Goal: Transaction & Acquisition: Purchase product/service

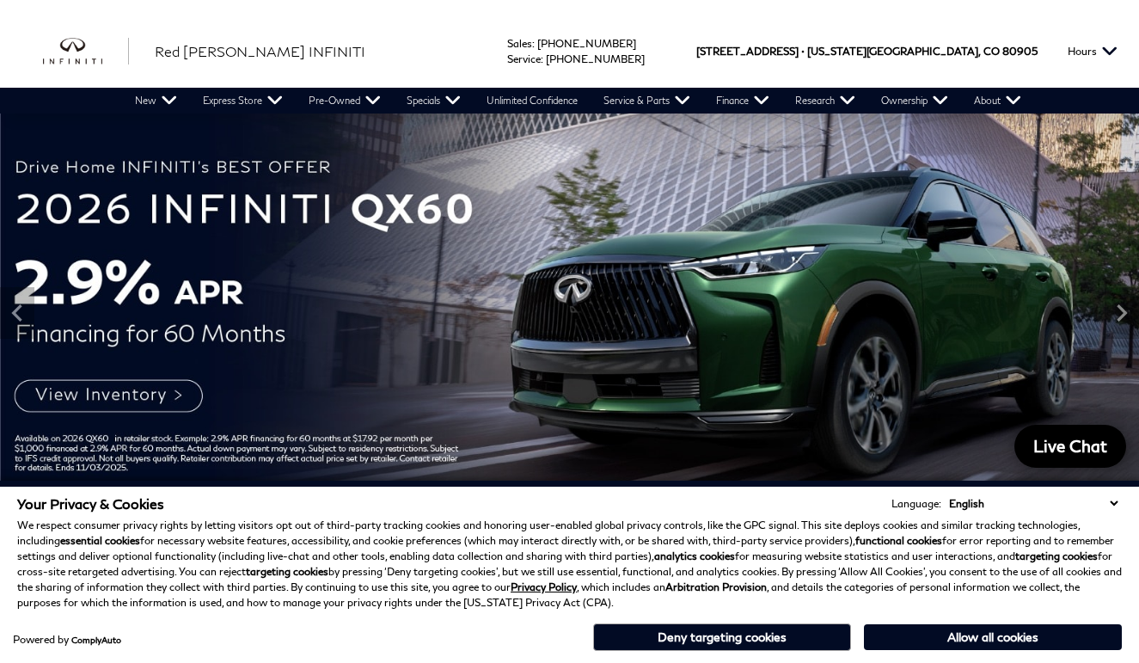
click at [740, 636] on button "Deny targeting cookies" at bounding box center [722, 637] width 258 height 28
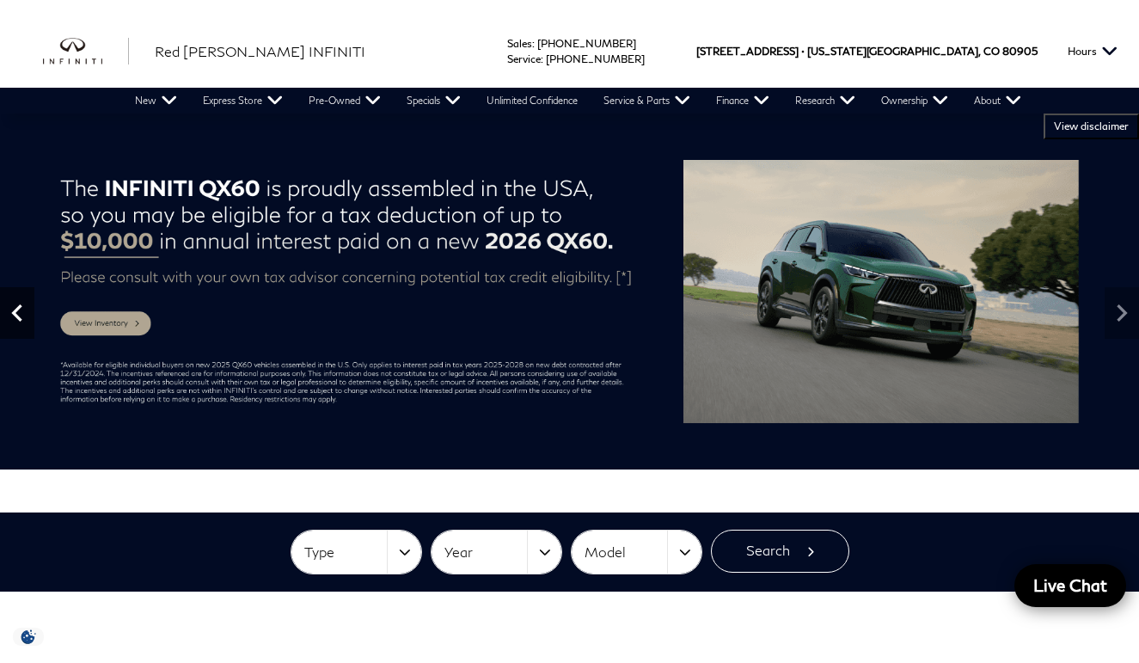
click at [14, 319] on icon "Previous" at bounding box center [17, 313] width 34 height 34
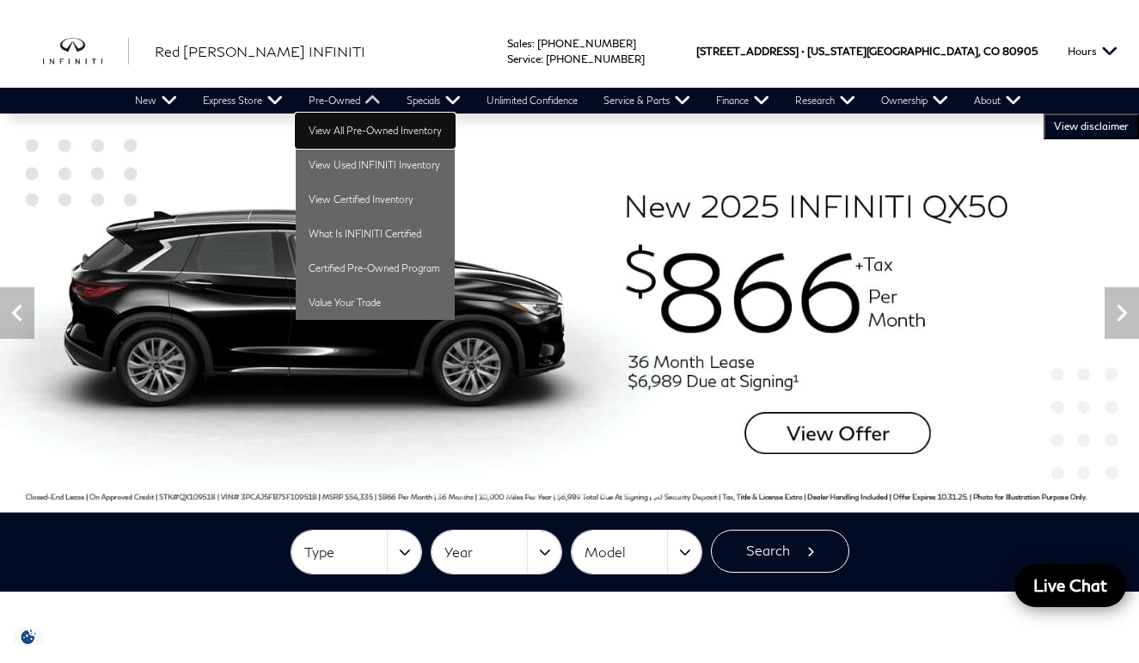
click at [357, 133] on link "View All Pre-Owned Inventory" at bounding box center [375, 130] width 159 height 34
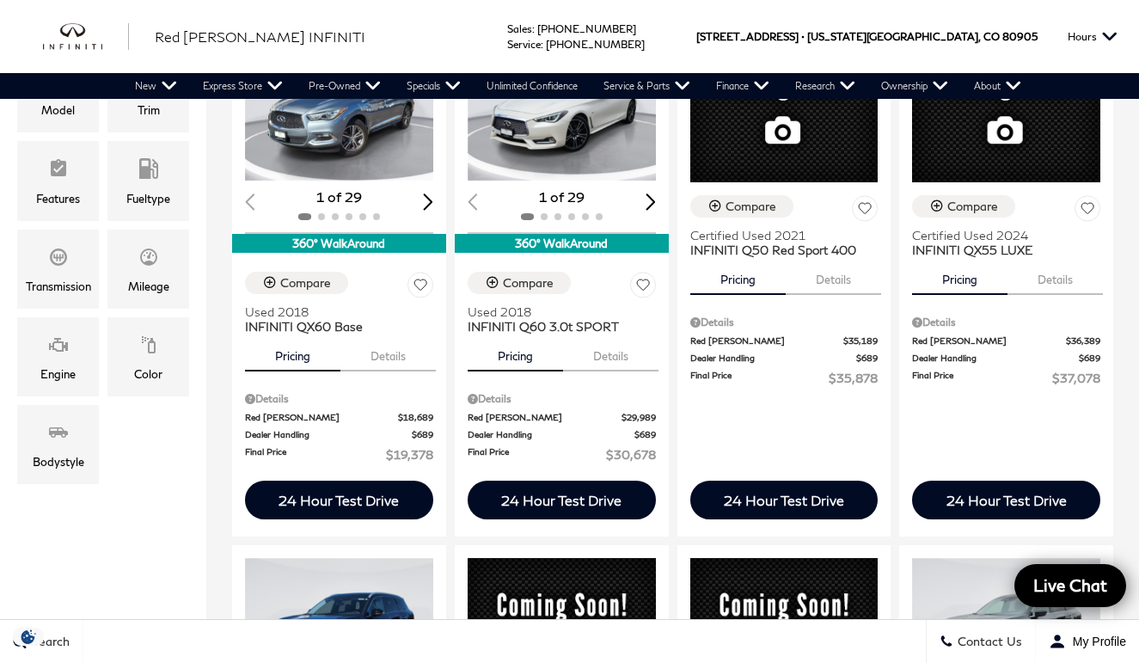
scroll to position [345, 0]
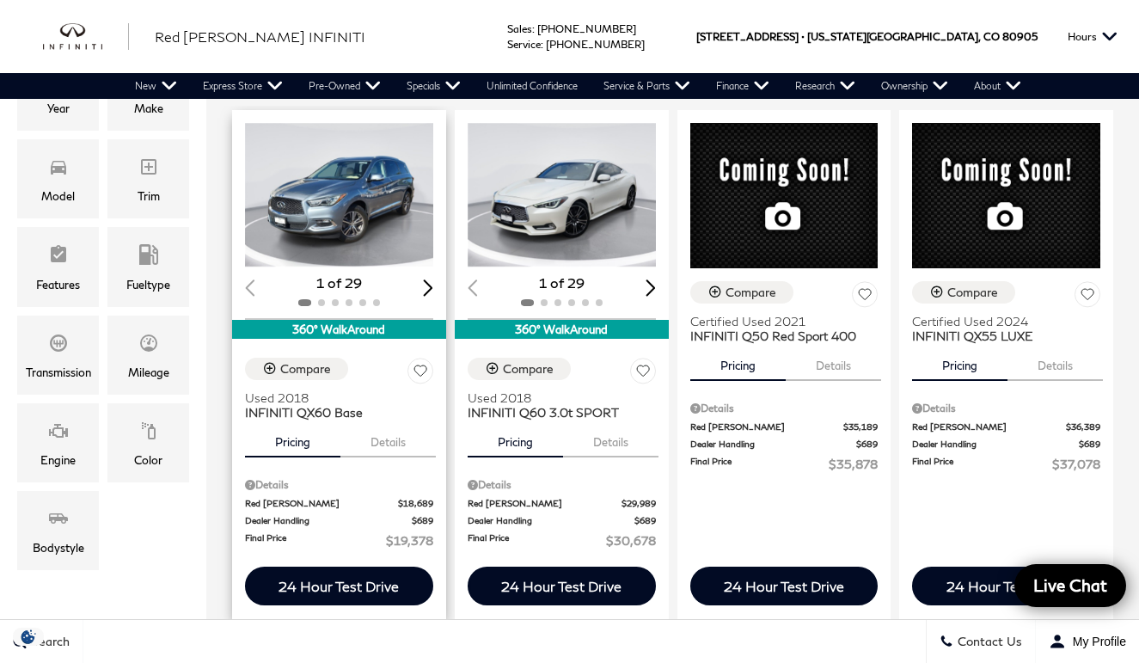
click at [425, 279] on div "Next slide" at bounding box center [428, 287] width 10 height 16
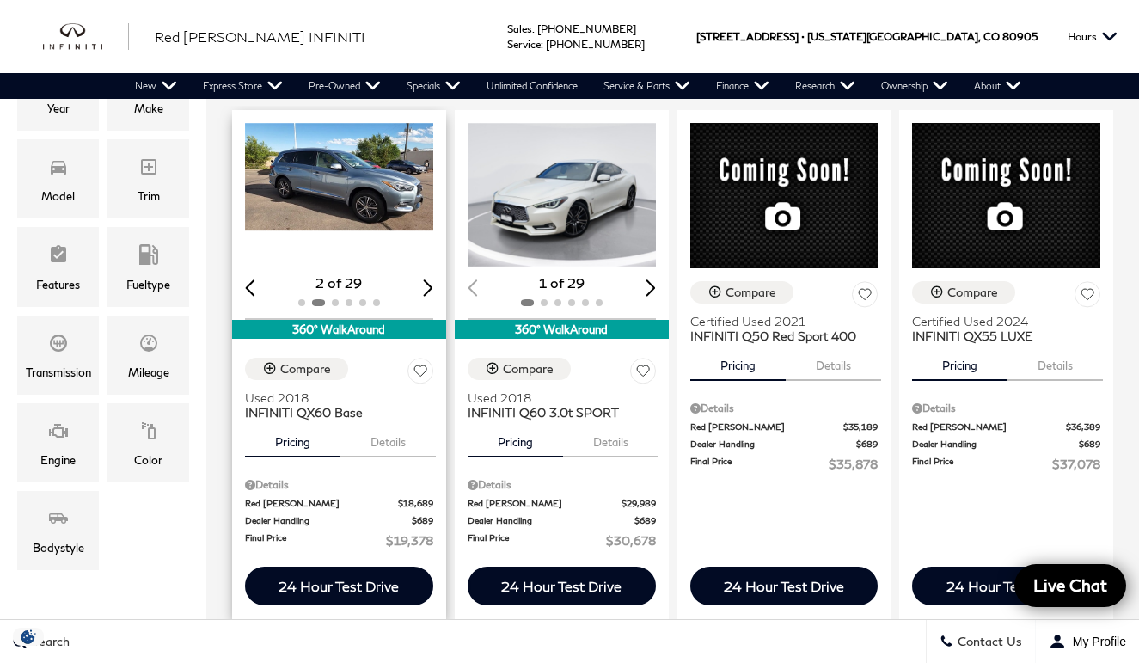
click at [426, 279] on div "Next slide" at bounding box center [428, 287] width 10 height 16
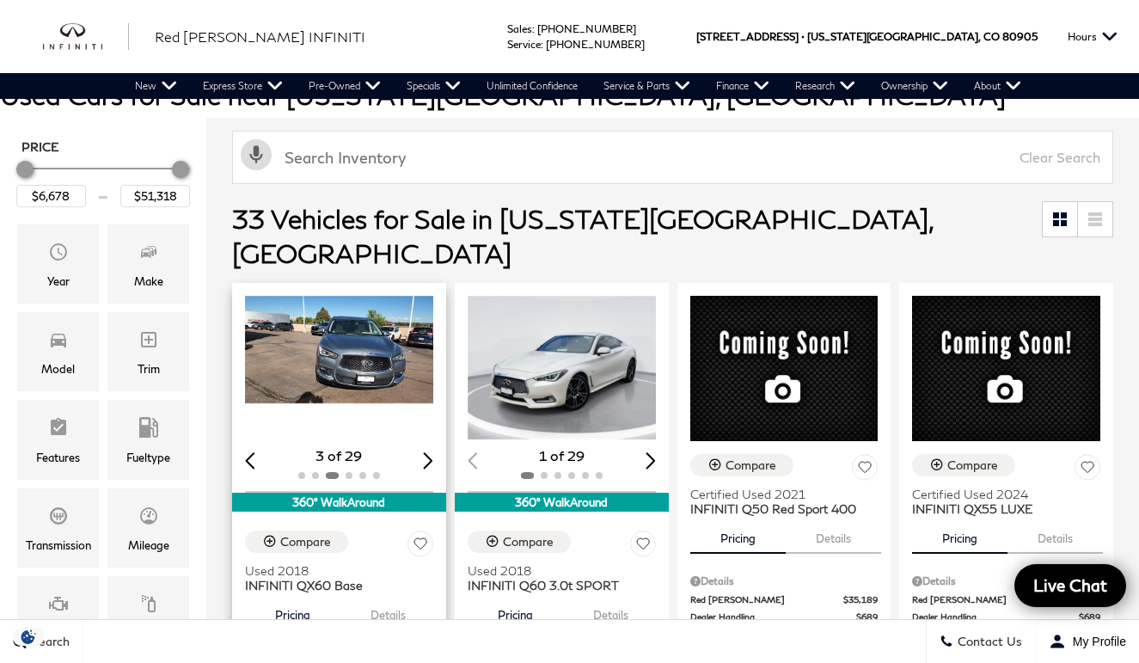
scroll to position [259, 0]
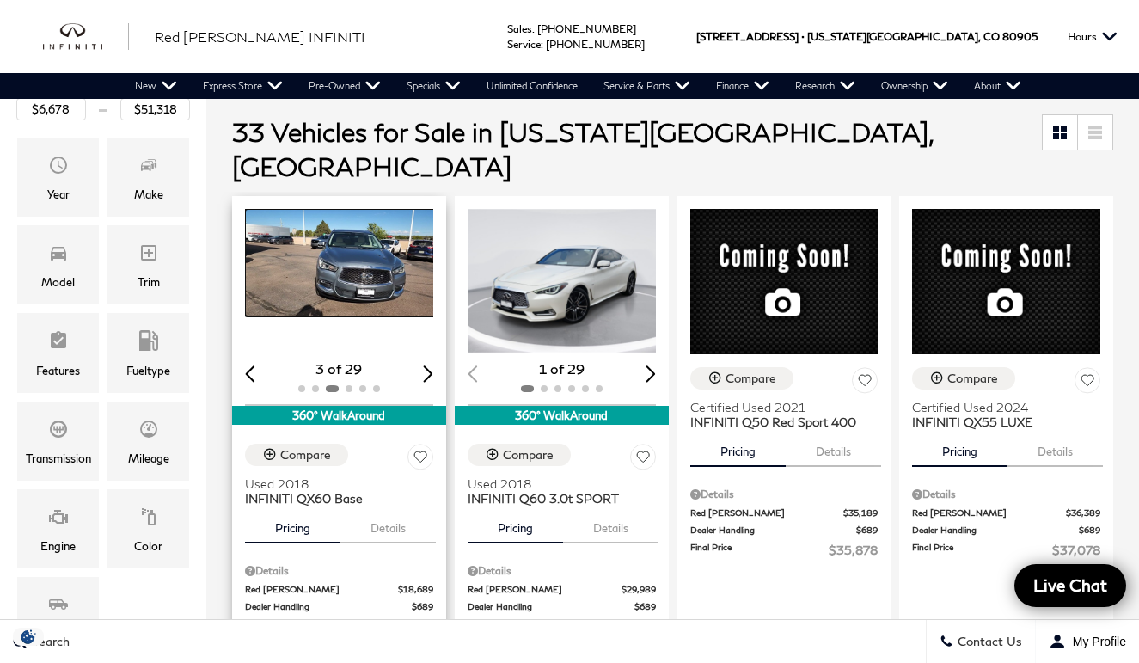
click at [364, 243] on img "3 / 6" at bounding box center [341, 262] width 192 height 107
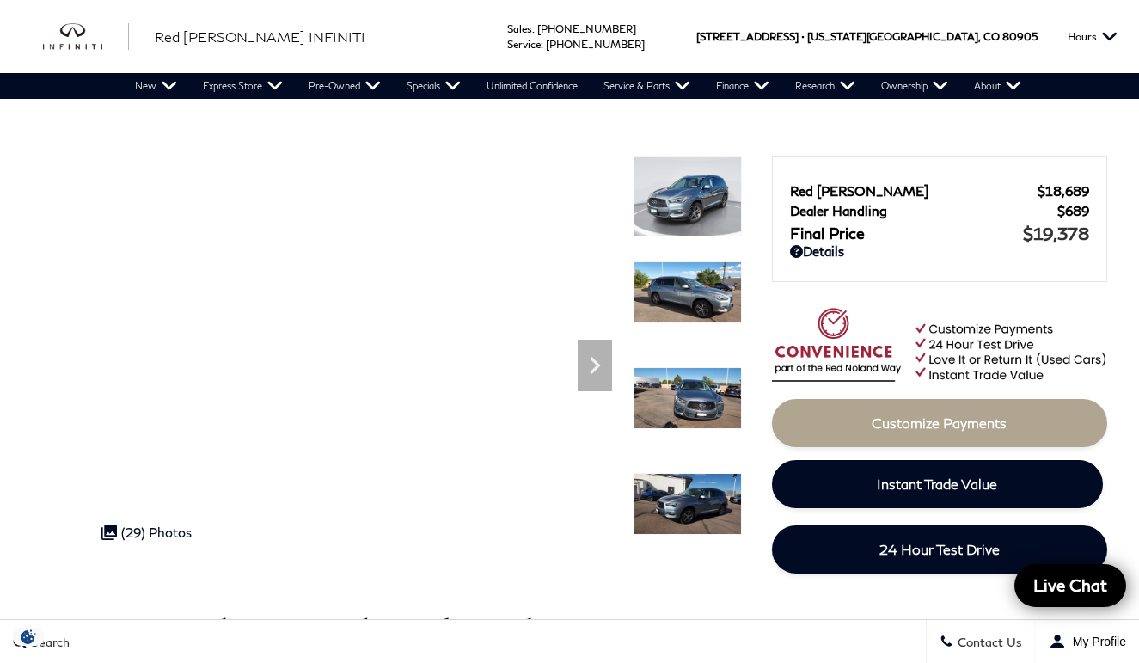
scroll to position [170, 0]
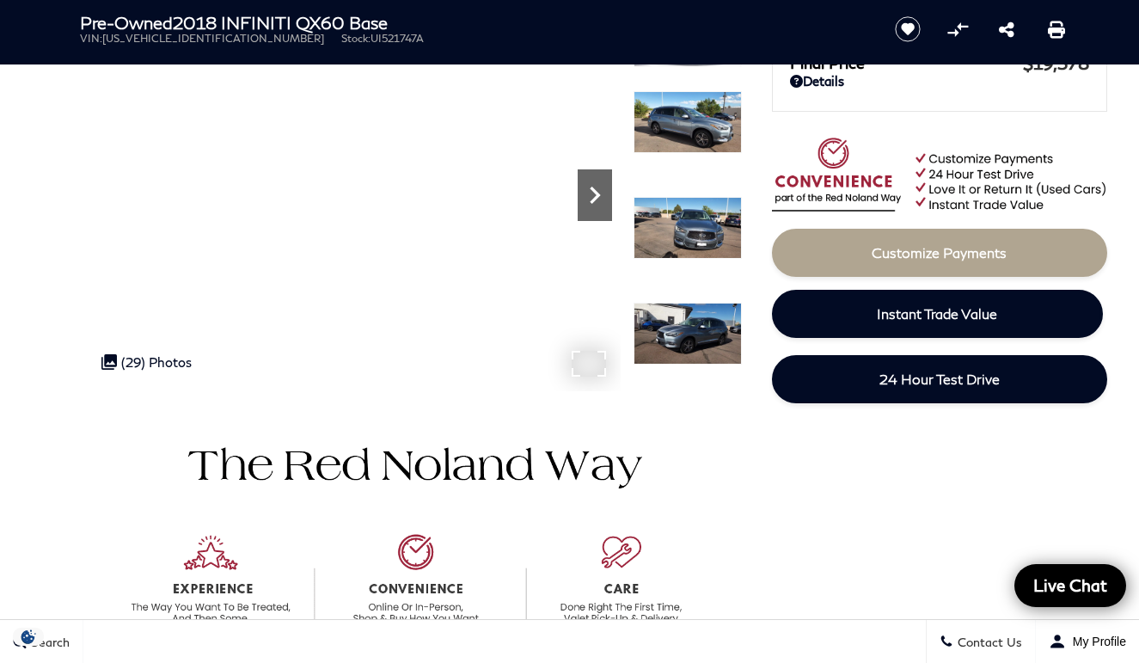
click at [590, 189] on icon "Next" at bounding box center [595, 195] width 34 height 34
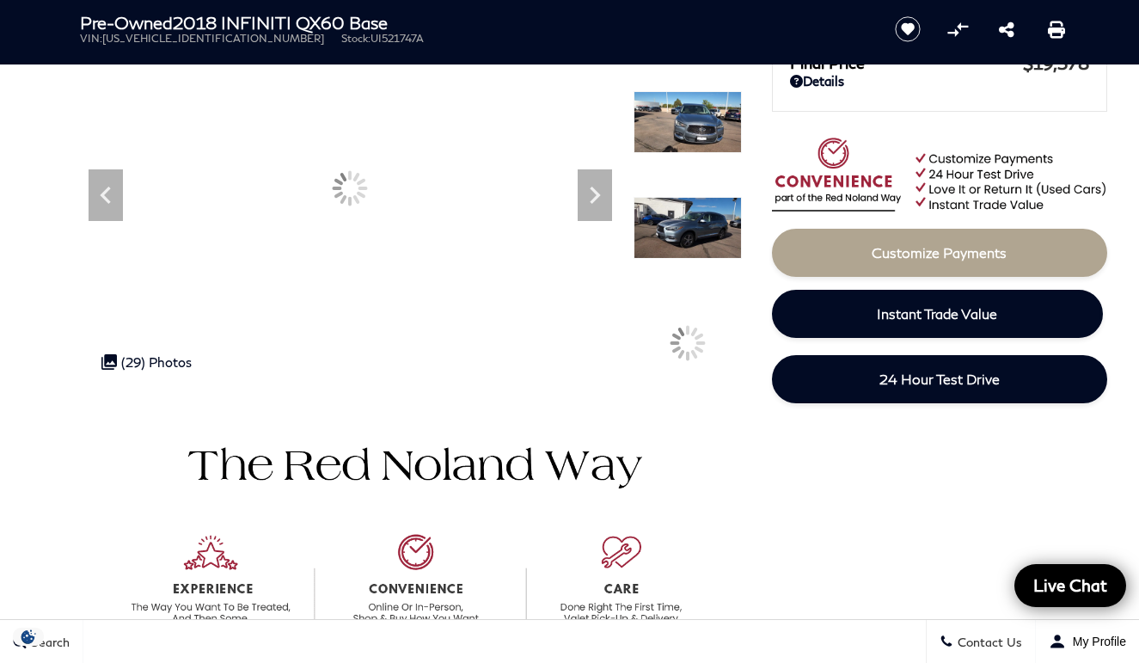
scroll to position [0, 0]
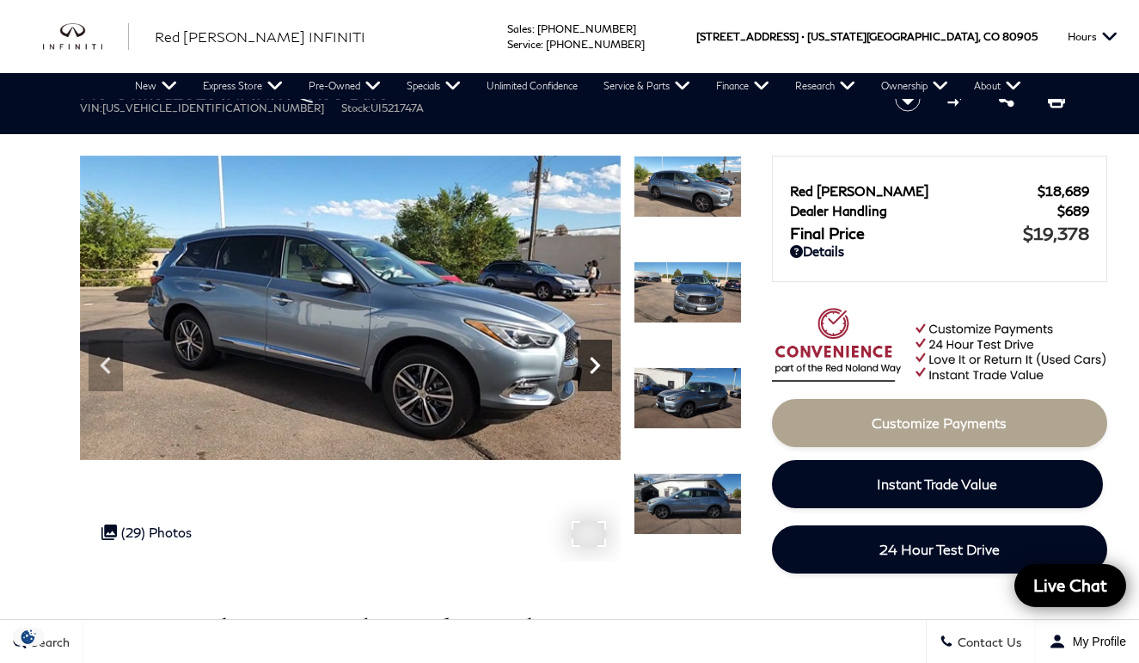
click at [597, 363] on icon "Next" at bounding box center [595, 365] width 10 height 17
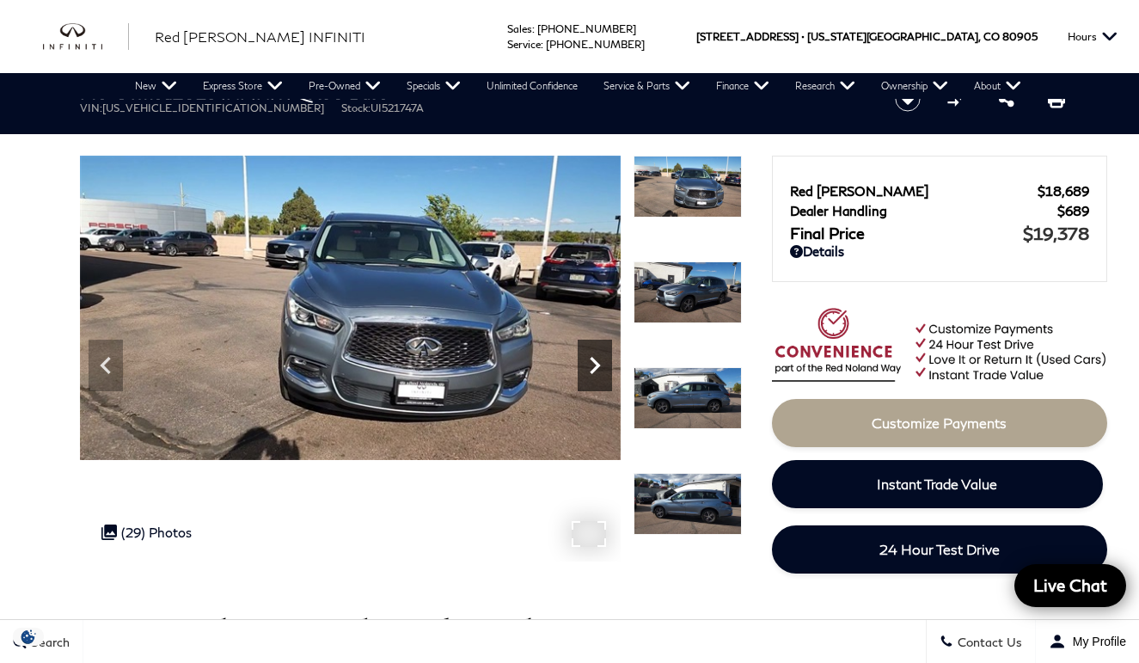
click at [595, 365] on icon "Next" at bounding box center [595, 365] width 34 height 34
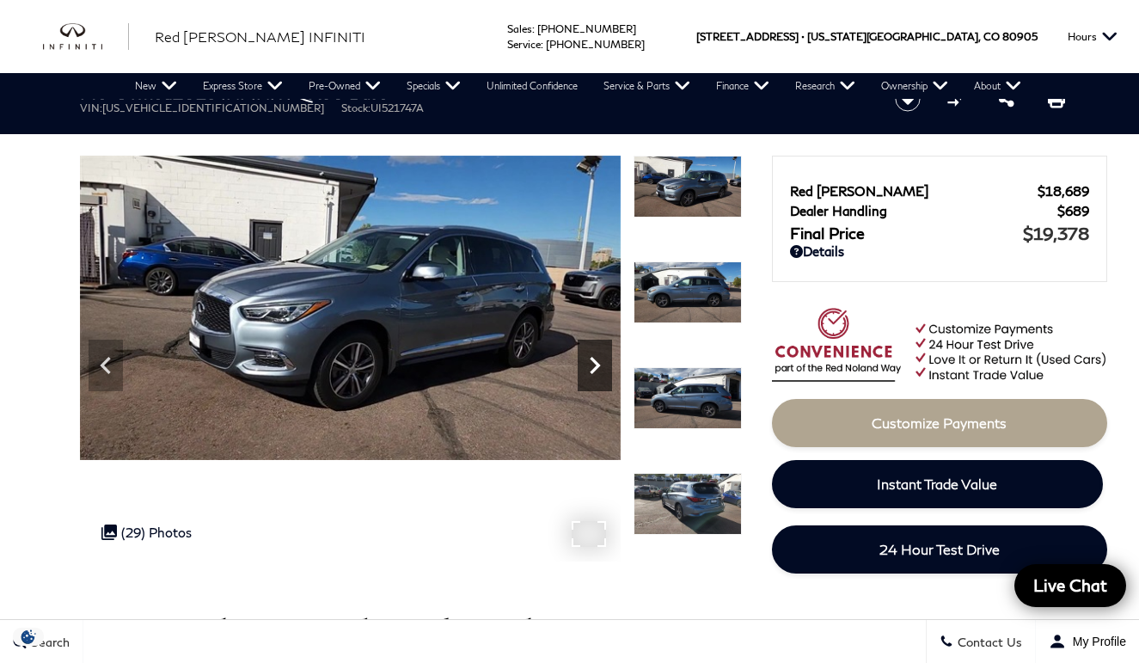
click at [594, 365] on icon "Next" at bounding box center [595, 365] width 34 height 34
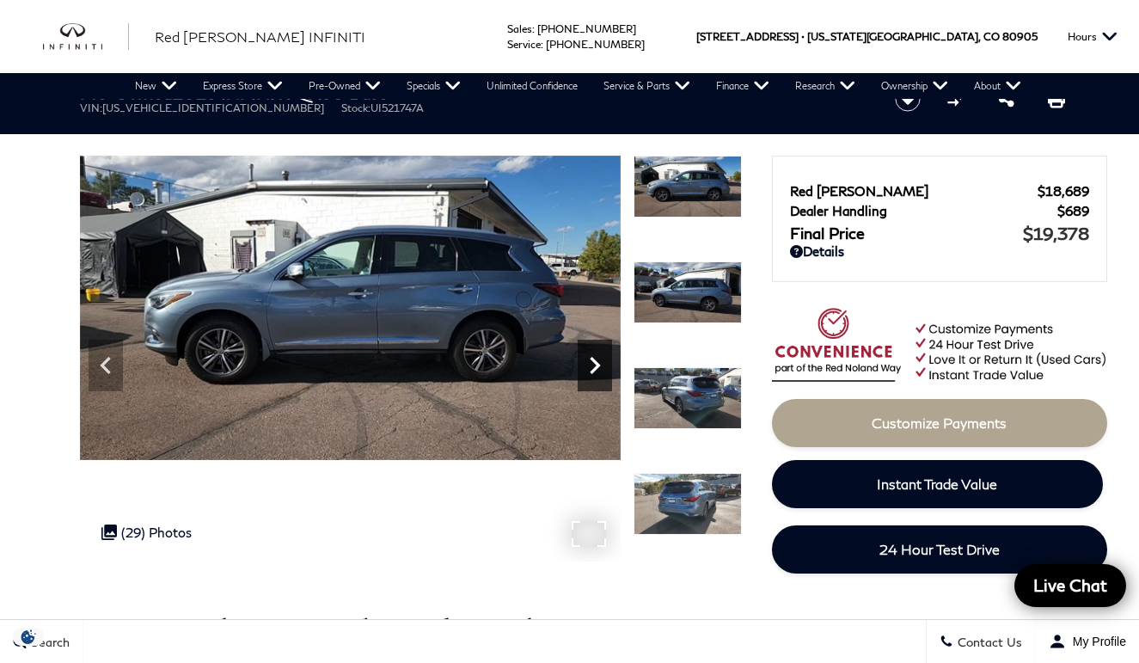
click at [598, 367] on icon "Next" at bounding box center [595, 365] width 34 height 34
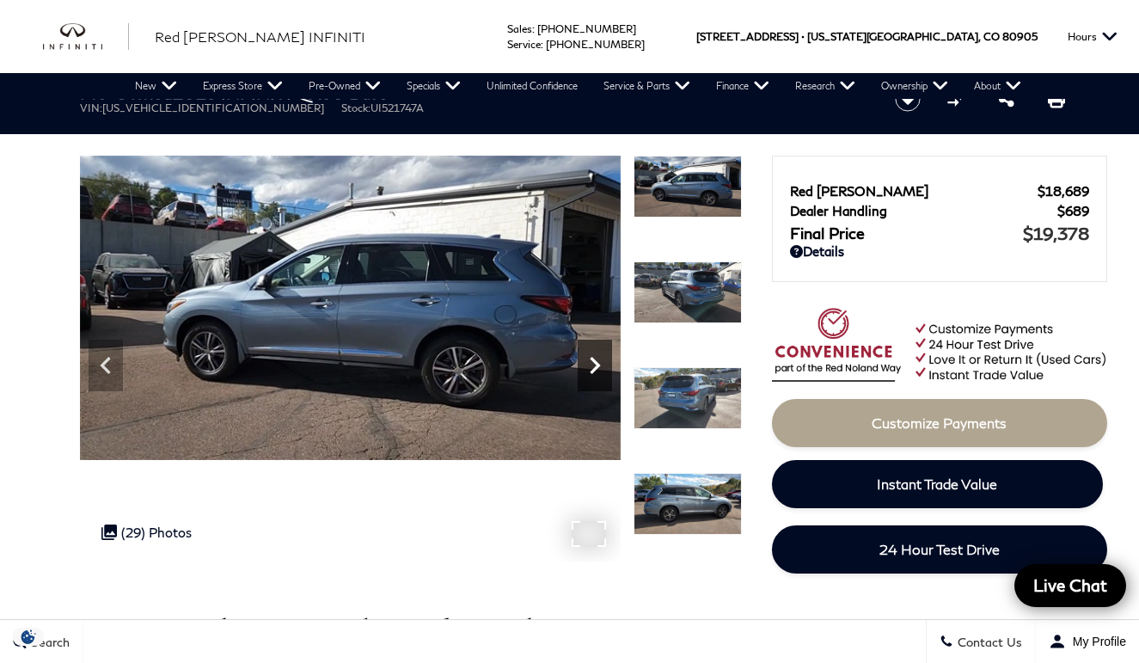
click at [595, 367] on icon "Next" at bounding box center [595, 365] width 10 height 17
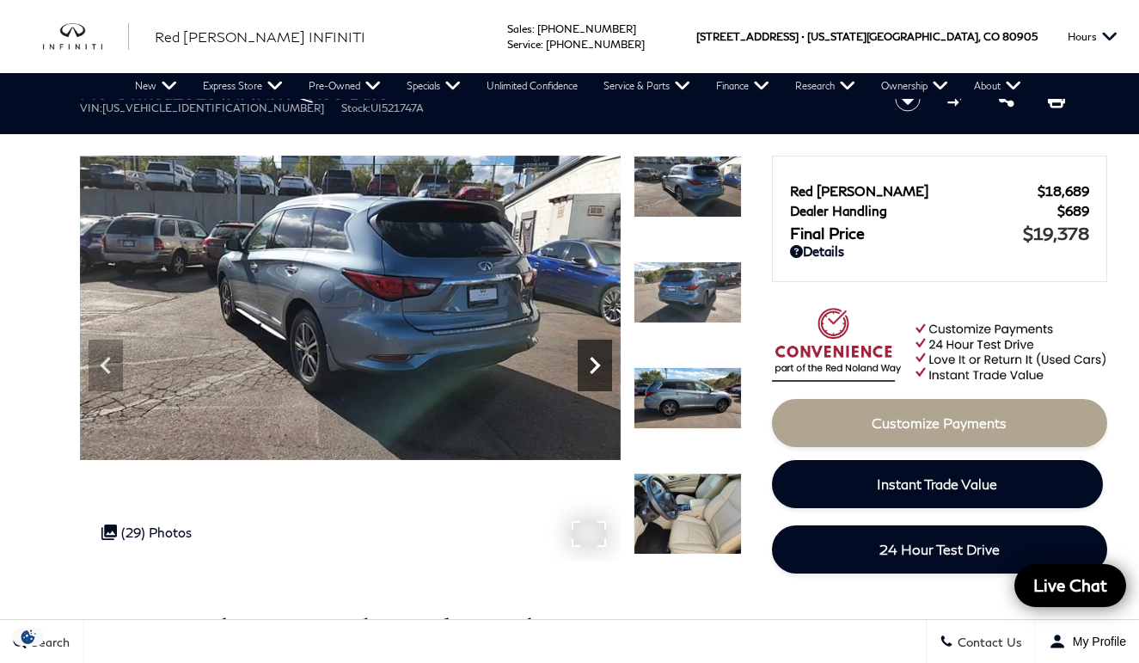
click at [595, 367] on icon "Next" at bounding box center [595, 365] width 10 height 17
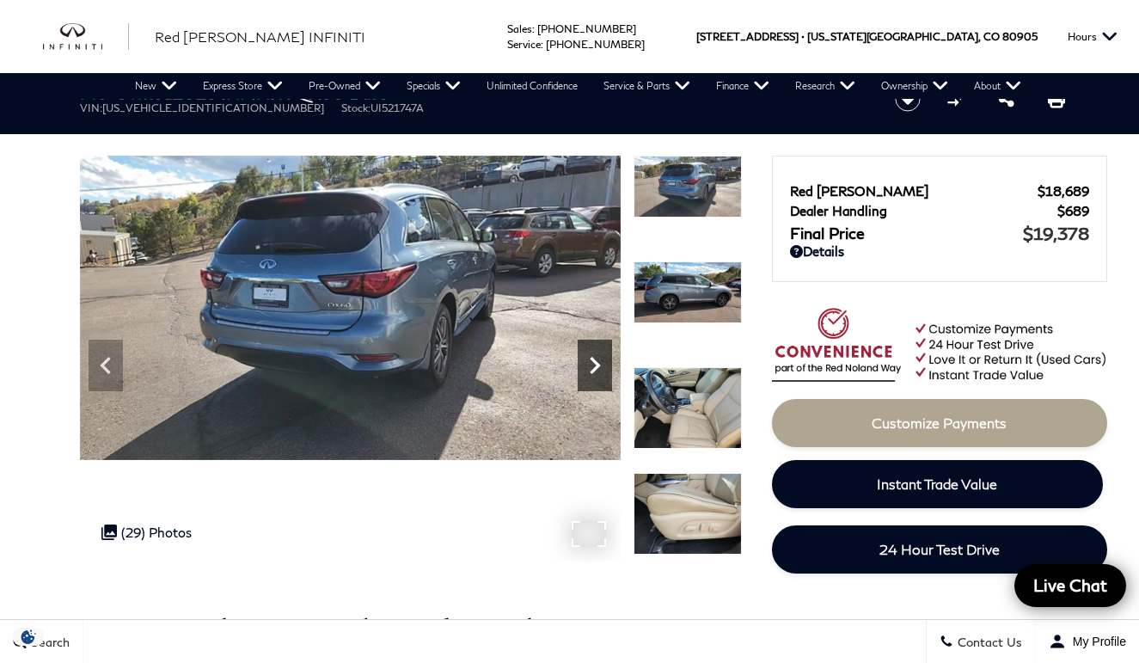
click at [595, 367] on icon "Next" at bounding box center [595, 365] width 10 height 17
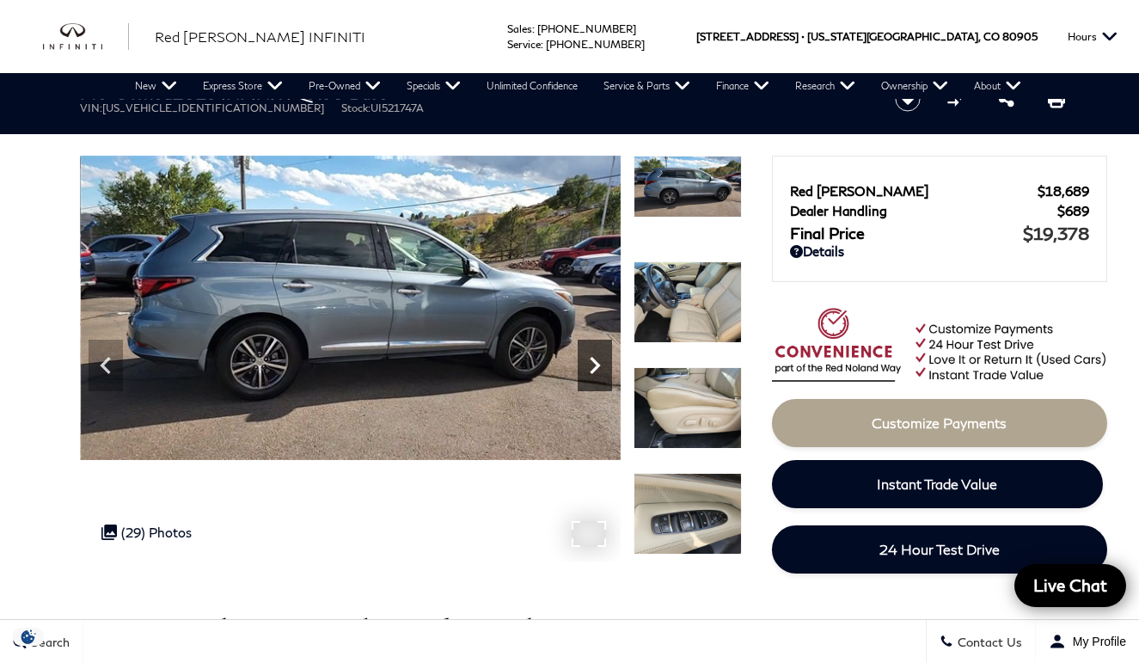
click at [595, 367] on icon "Next" at bounding box center [595, 365] width 10 height 17
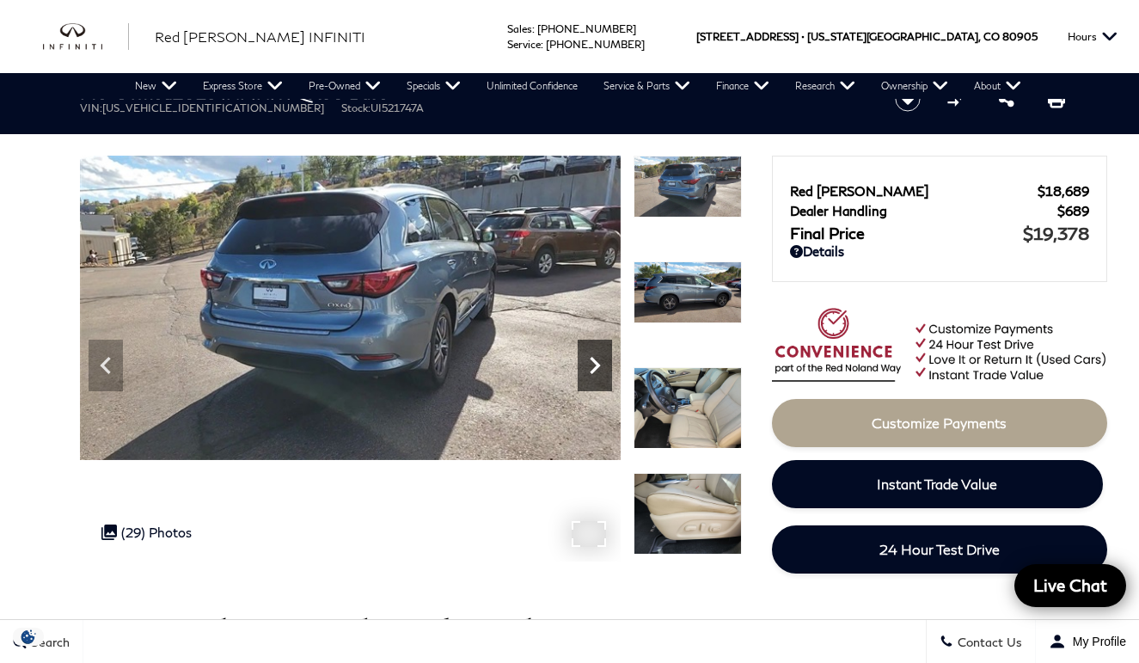
click at [595, 367] on icon "Next" at bounding box center [595, 365] width 10 height 17
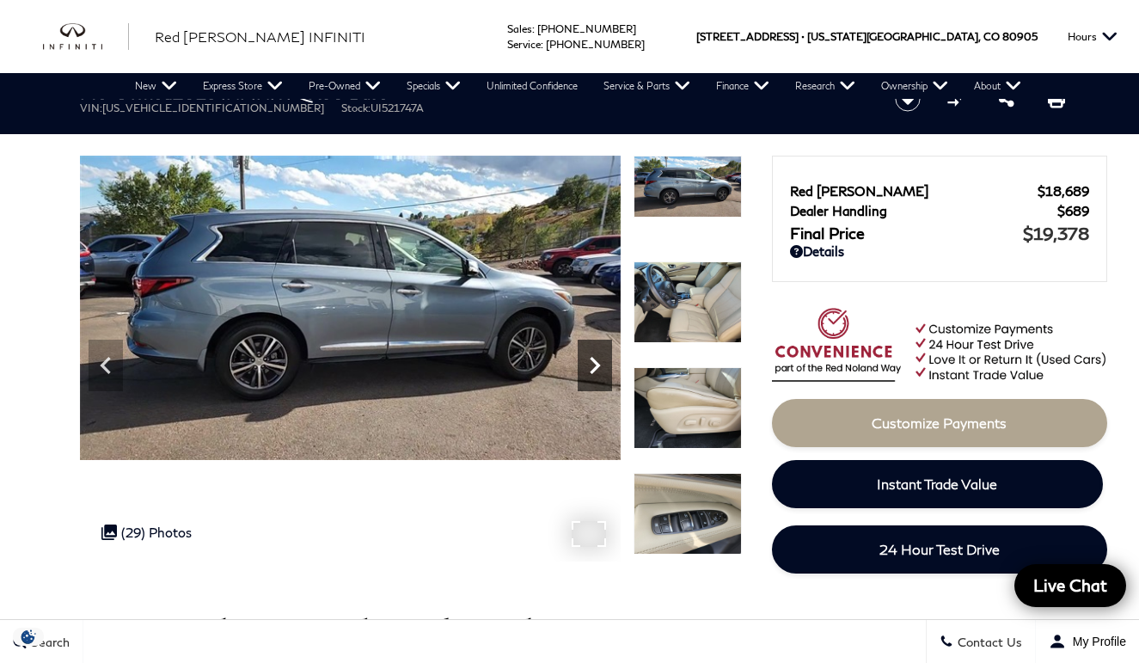
click at [595, 367] on icon "Next" at bounding box center [595, 365] width 10 height 17
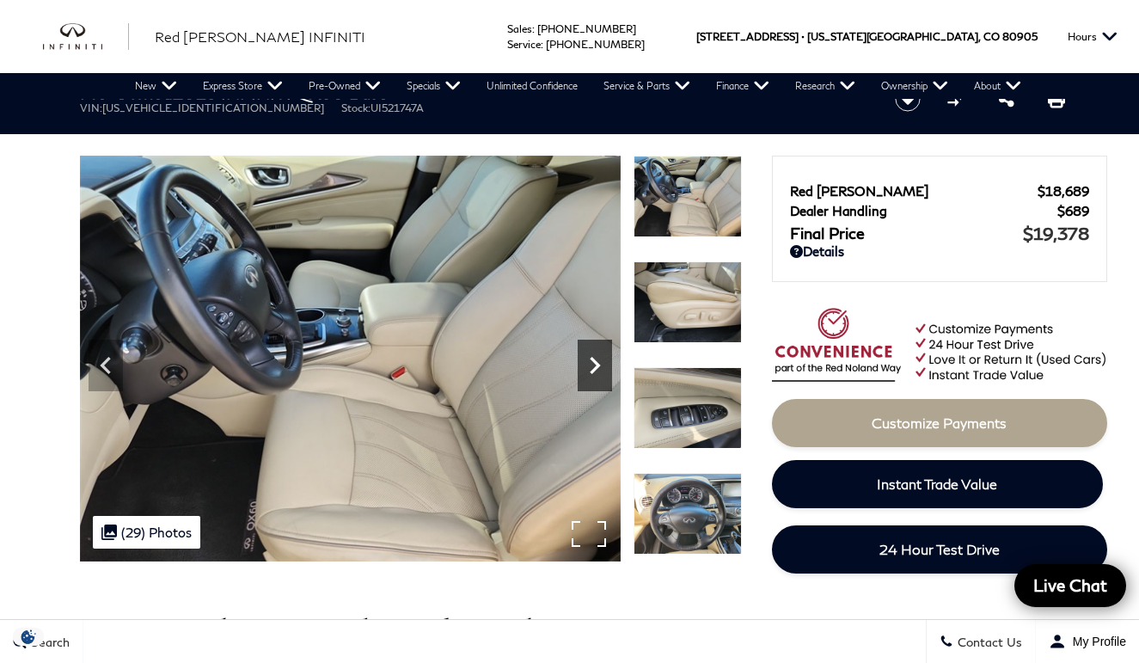
click at [595, 367] on icon "Next" at bounding box center [595, 365] width 10 height 17
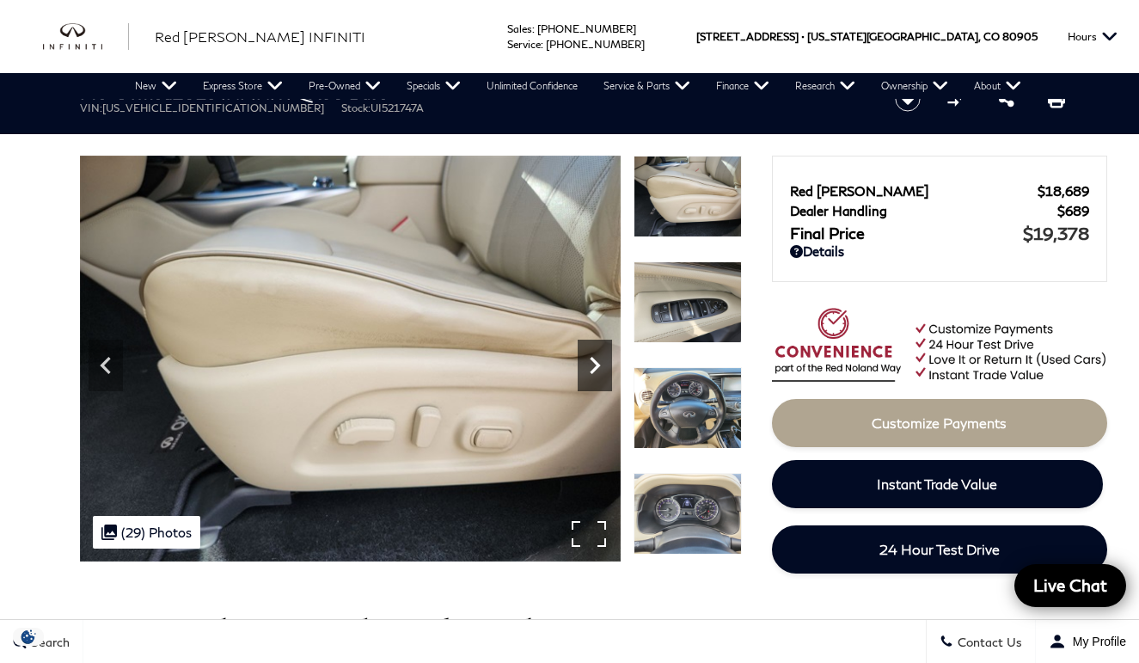
click at [595, 367] on icon "Next" at bounding box center [595, 365] width 10 height 17
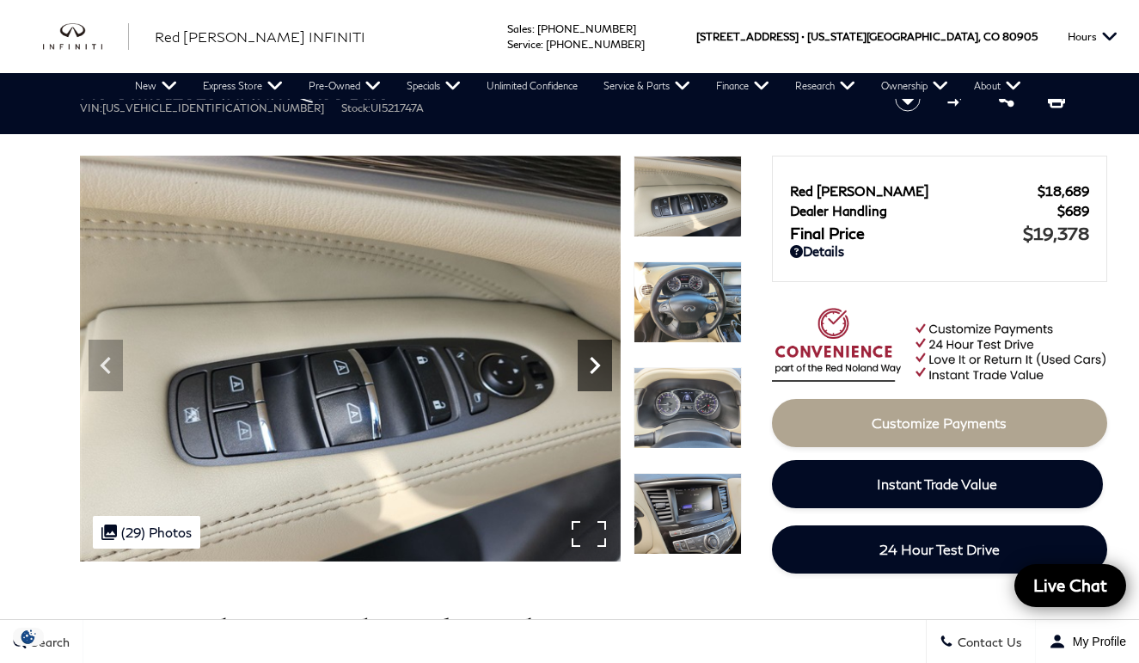
click at [595, 367] on icon "Next" at bounding box center [595, 365] width 10 height 17
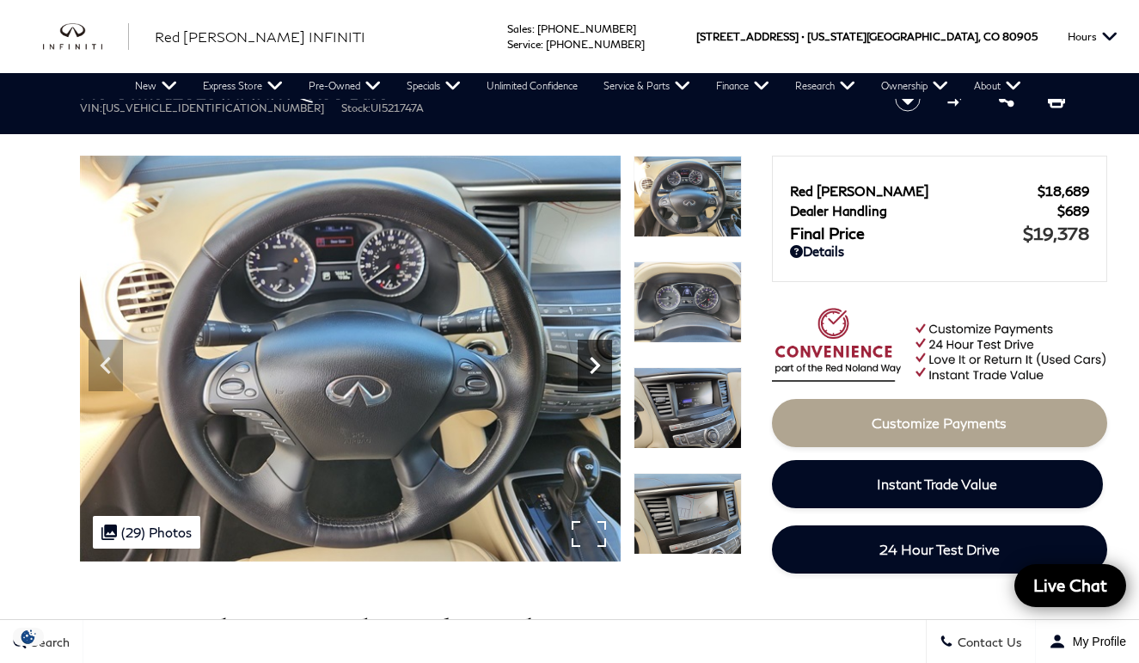
click at [595, 367] on icon "Next" at bounding box center [595, 365] width 10 height 17
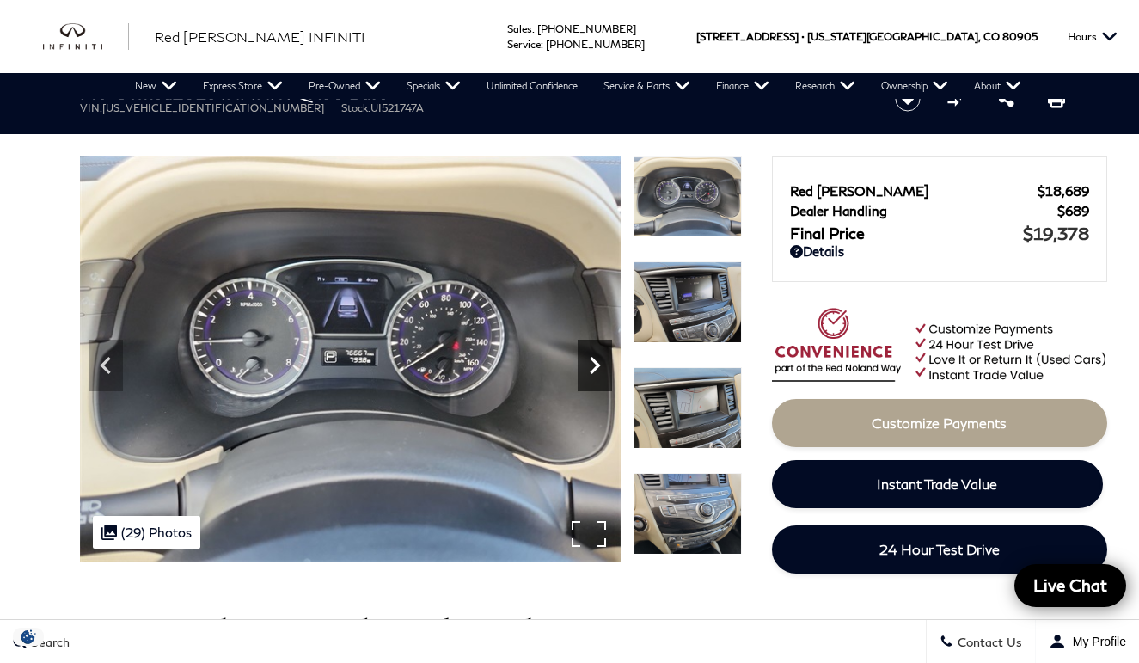
click at [595, 367] on icon "Next" at bounding box center [595, 365] width 10 height 17
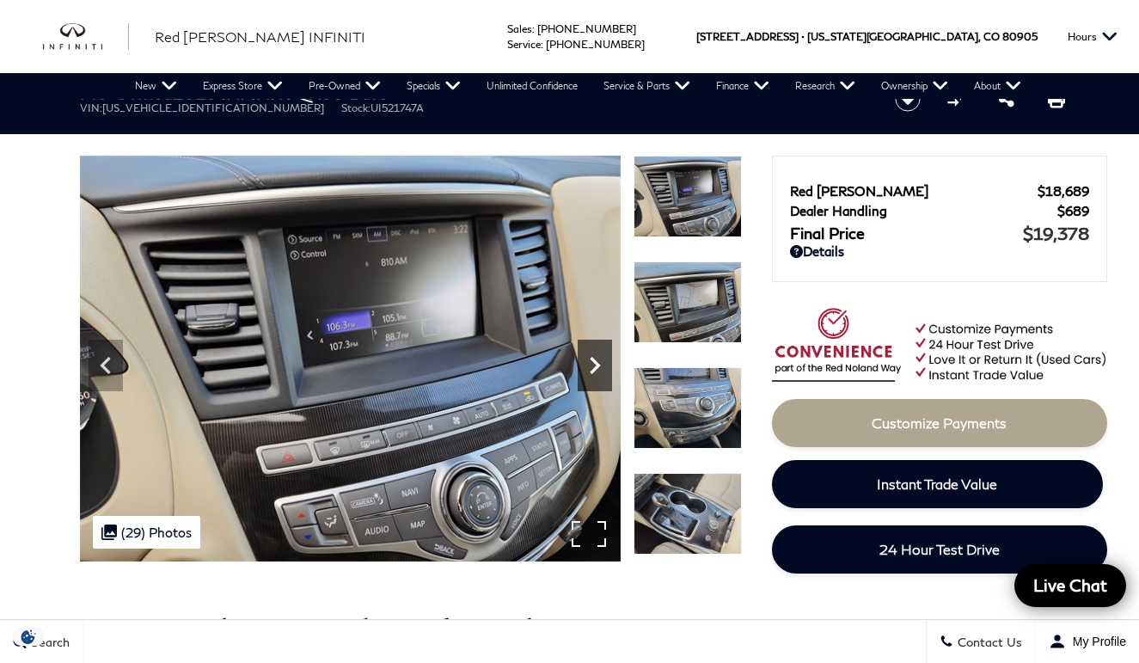
click at [598, 367] on icon "Next" at bounding box center [595, 365] width 10 height 17
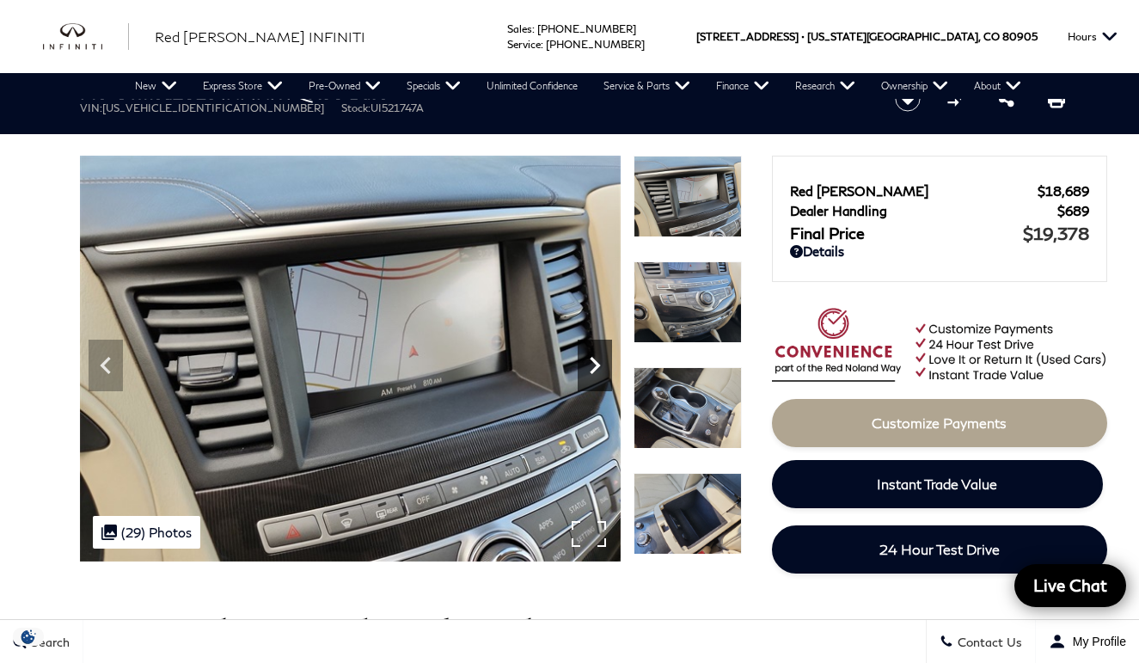
click at [598, 367] on icon "Next" at bounding box center [595, 365] width 10 height 17
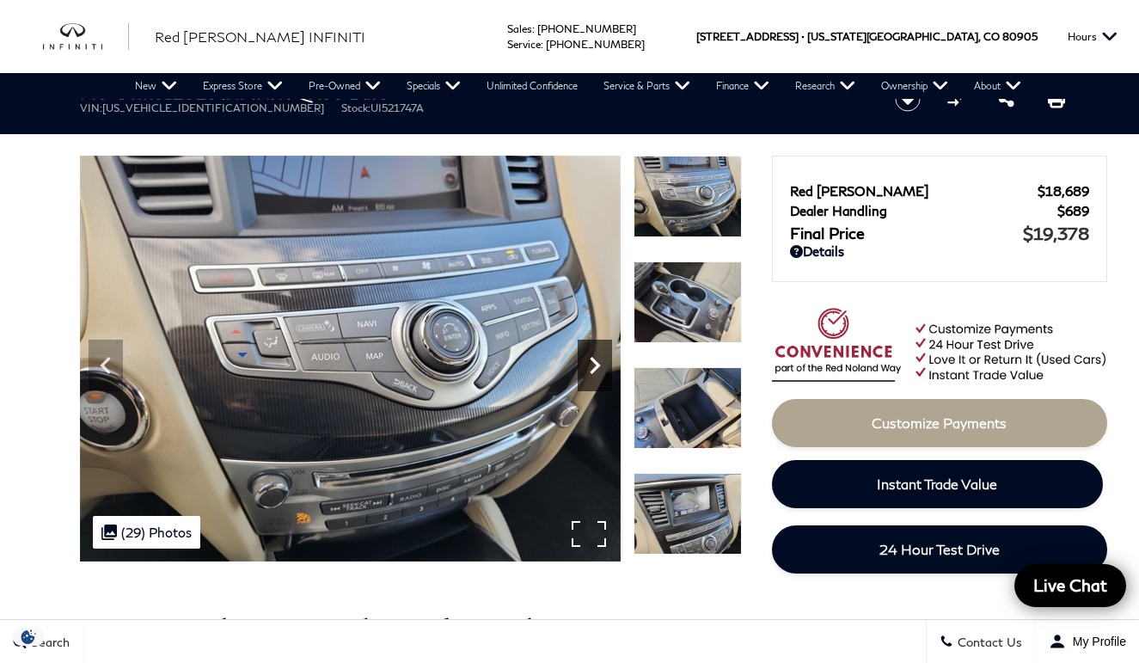
click at [598, 367] on icon "Next" at bounding box center [595, 365] width 10 height 17
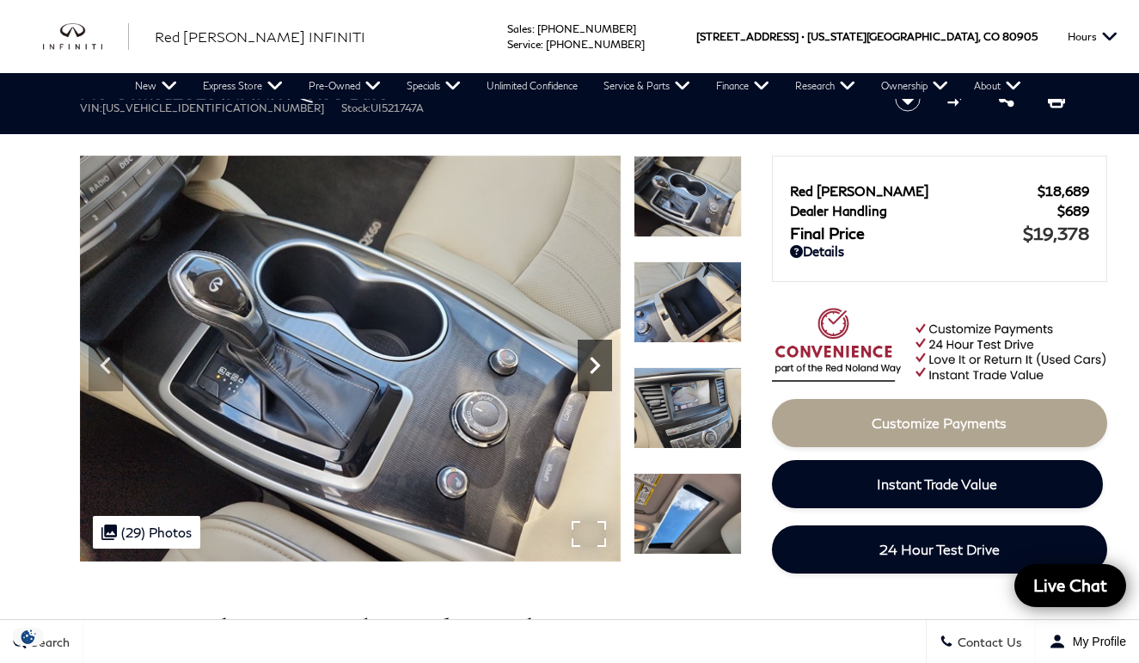
click at [598, 367] on icon "Next" at bounding box center [595, 365] width 10 height 17
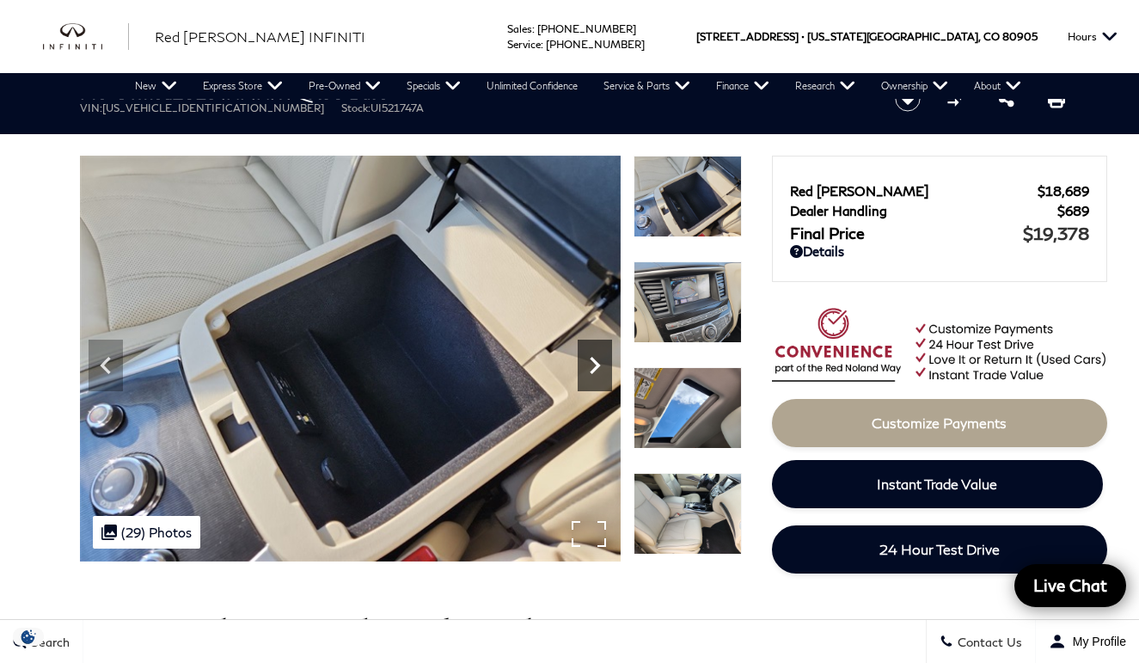
click at [598, 367] on icon "Next" at bounding box center [595, 365] width 10 height 17
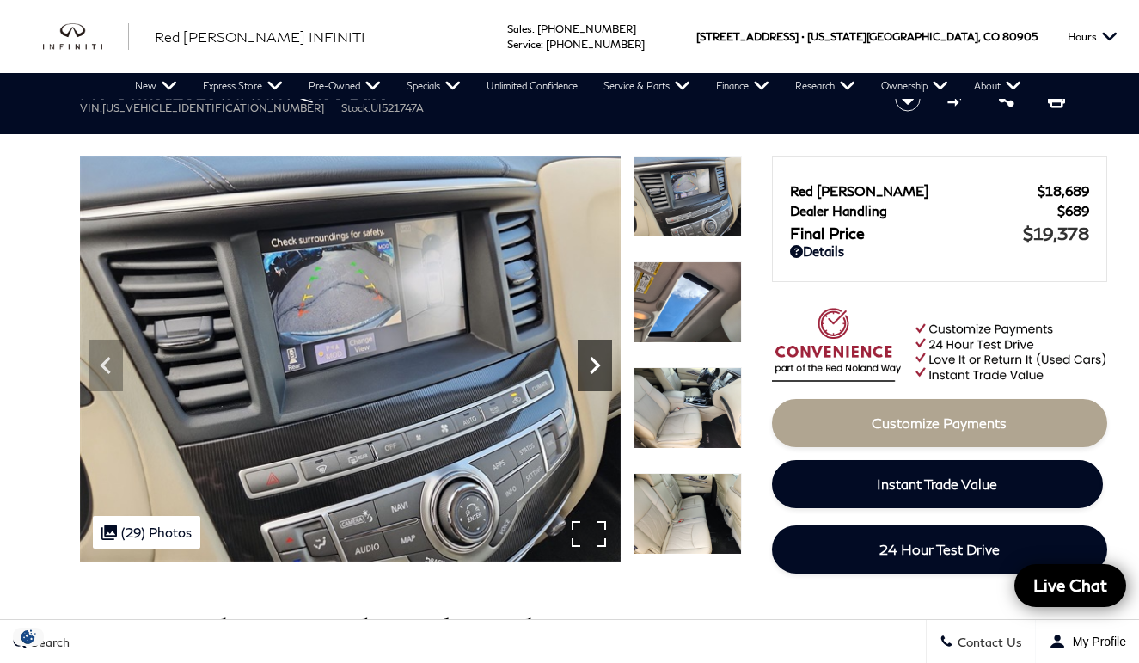
click at [598, 367] on icon "Next" at bounding box center [595, 365] width 10 height 17
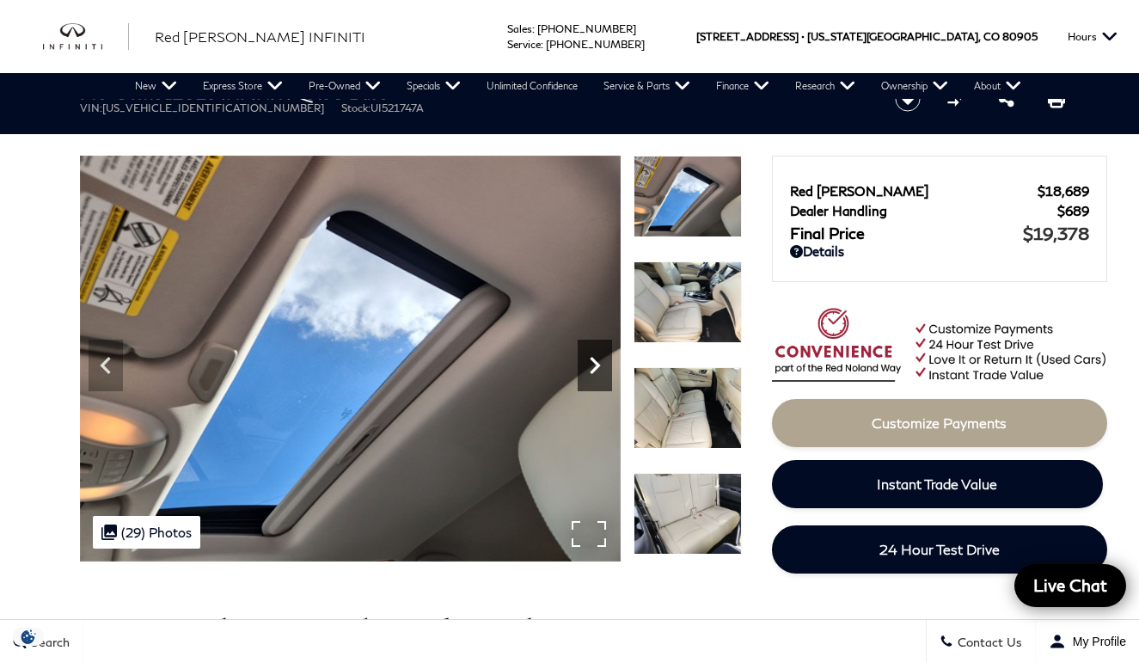
click at [598, 367] on icon "Next" at bounding box center [595, 365] width 10 height 17
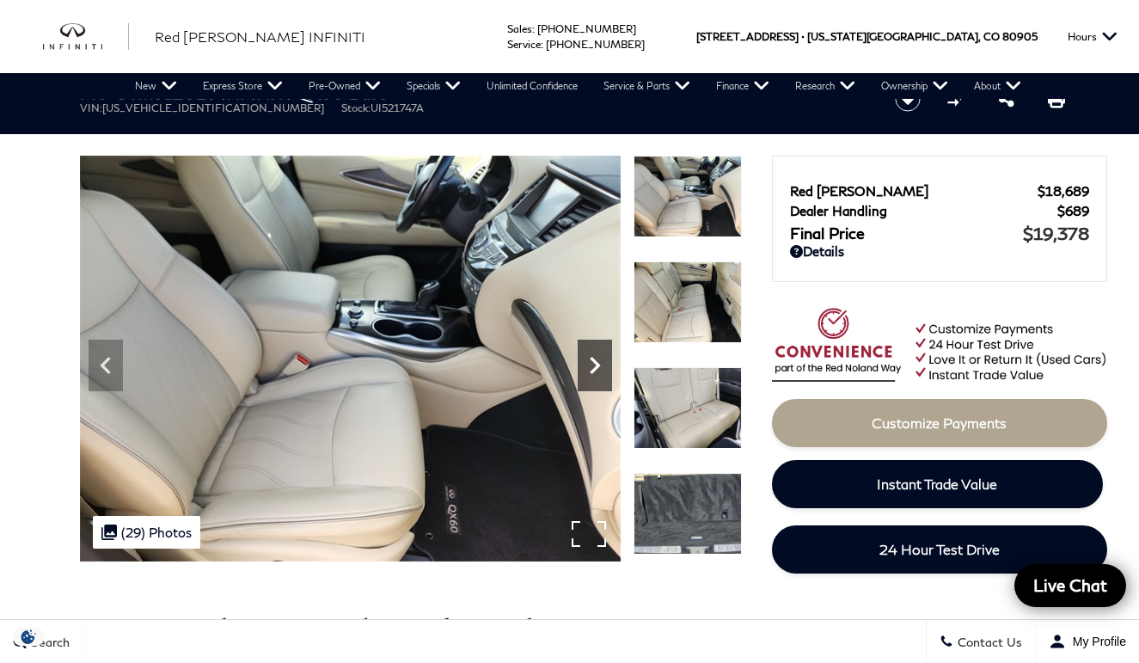
click at [598, 367] on icon "Next" at bounding box center [595, 365] width 10 height 17
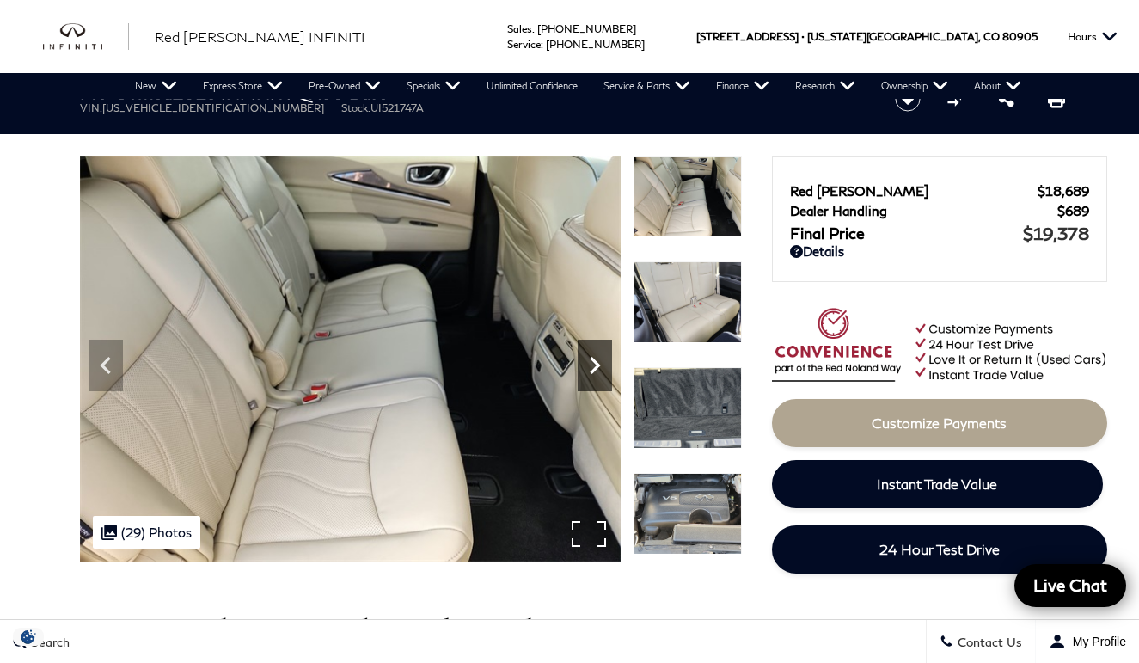
click at [598, 365] on icon "Next" at bounding box center [595, 365] width 10 height 17
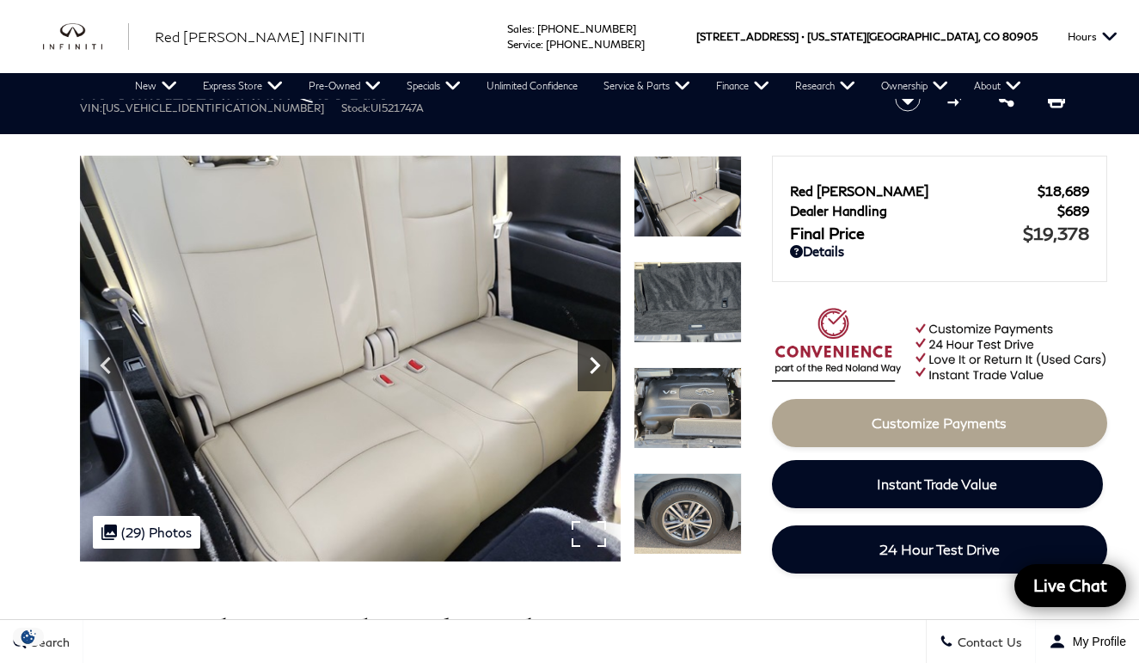
click at [588, 365] on icon "Next" at bounding box center [595, 365] width 34 height 34
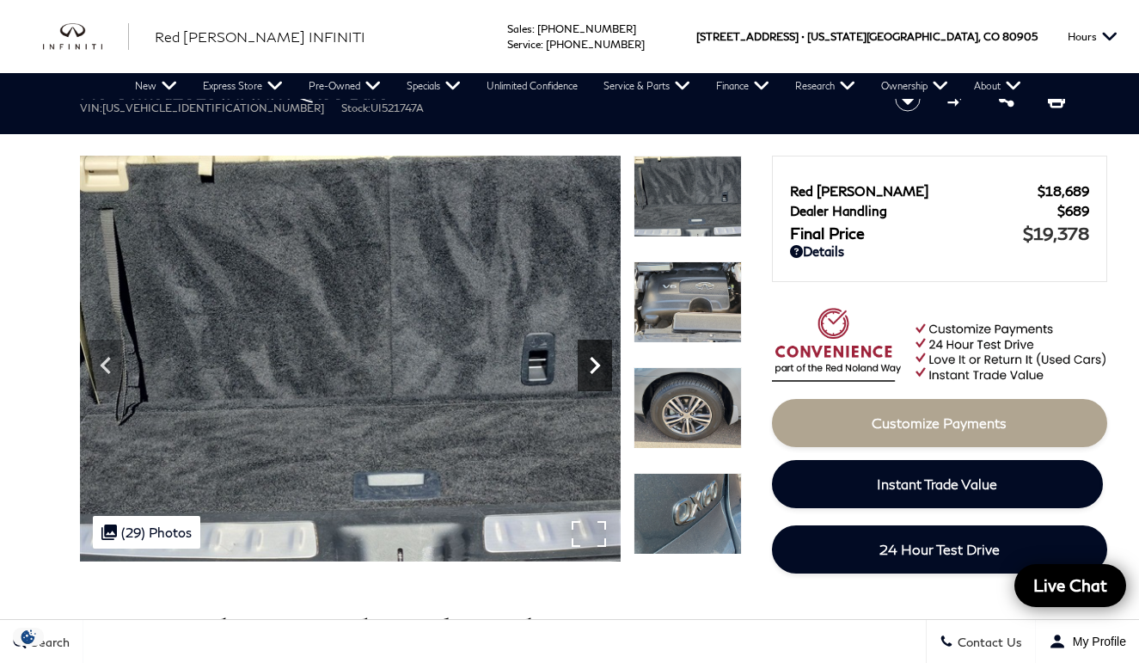
click at [591, 372] on icon "Next" at bounding box center [595, 365] width 10 height 17
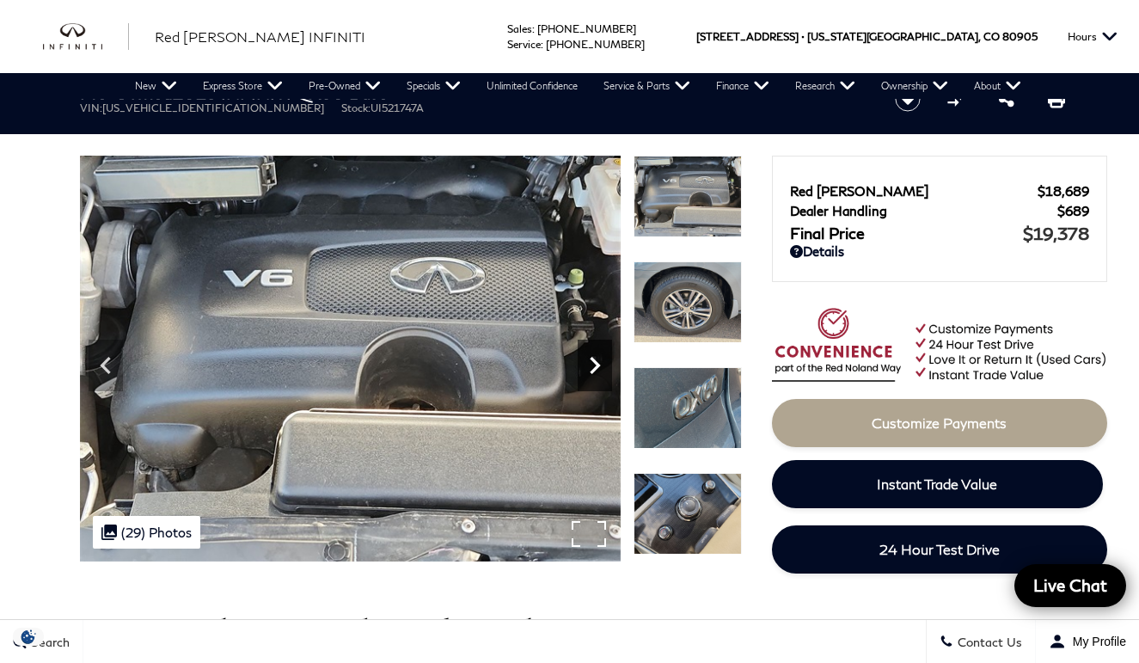
click at [595, 372] on icon "Next" at bounding box center [595, 365] width 34 height 34
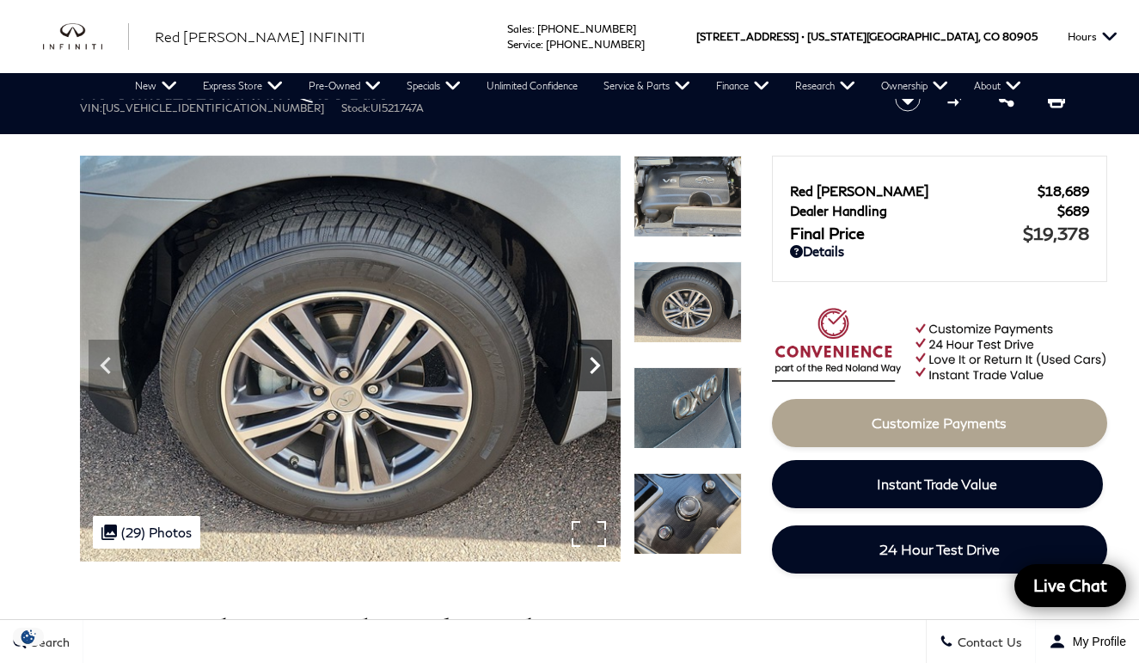
click at [595, 372] on icon "Next" at bounding box center [595, 365] width 34 height 34
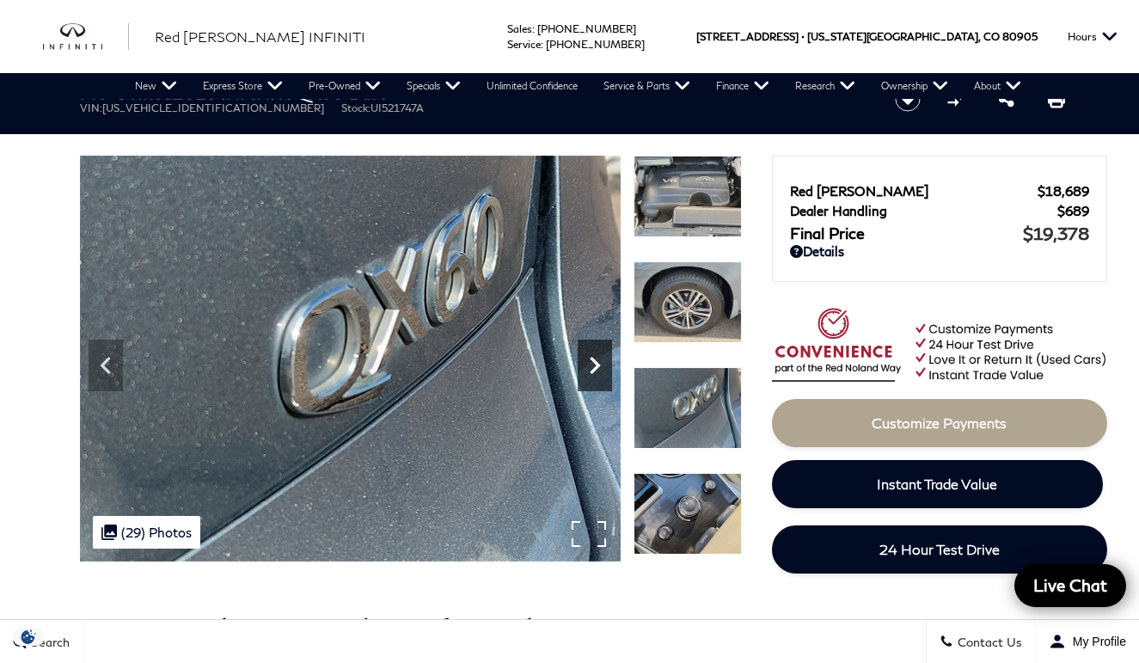
click at [595, 372] on icon "Next" at bounding box center [595, 365] width 34 height 34
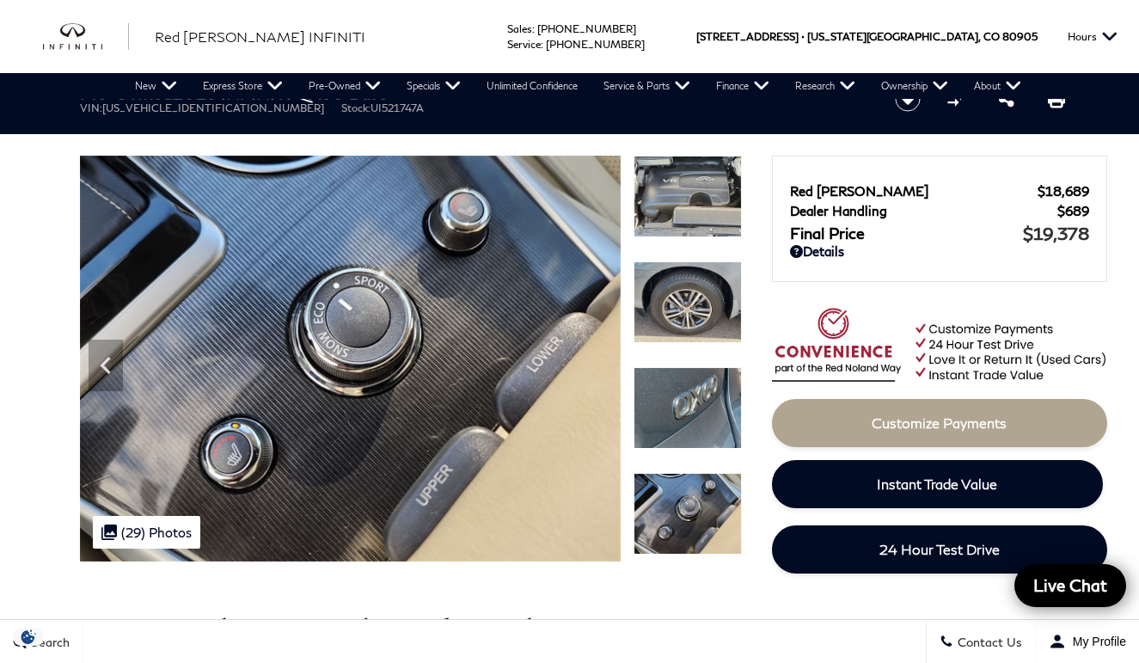
click at [694, 409] on img at bounding box center [688, 408] width 108 height 82
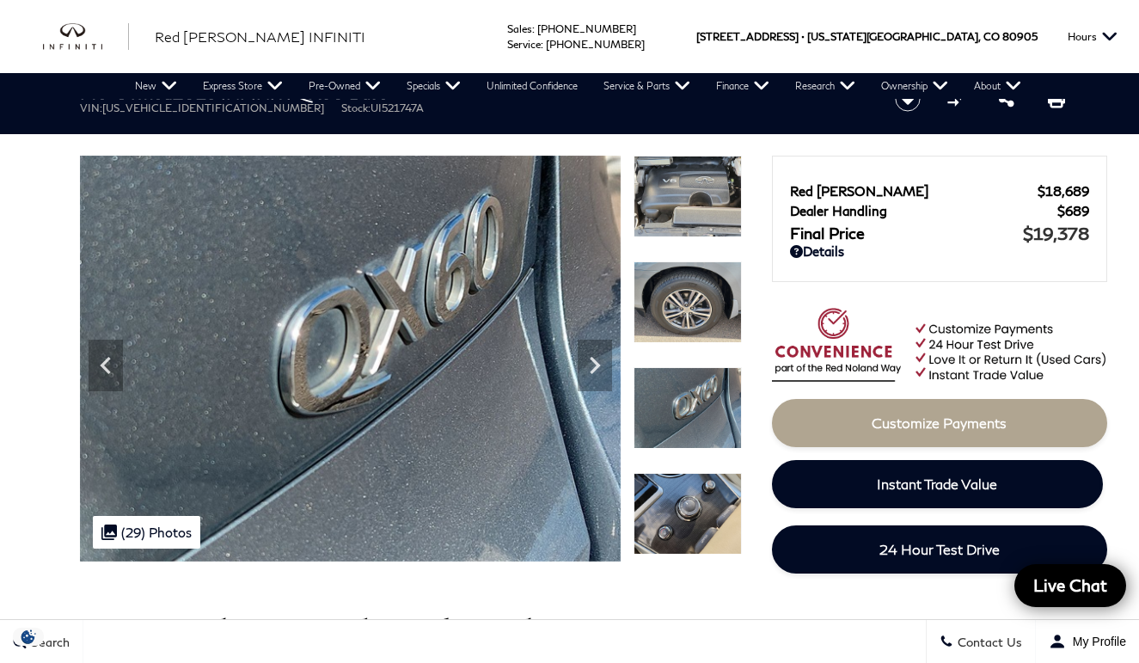
click at [696, 304] on img at bounding box center [688, 302] width 108 height 82
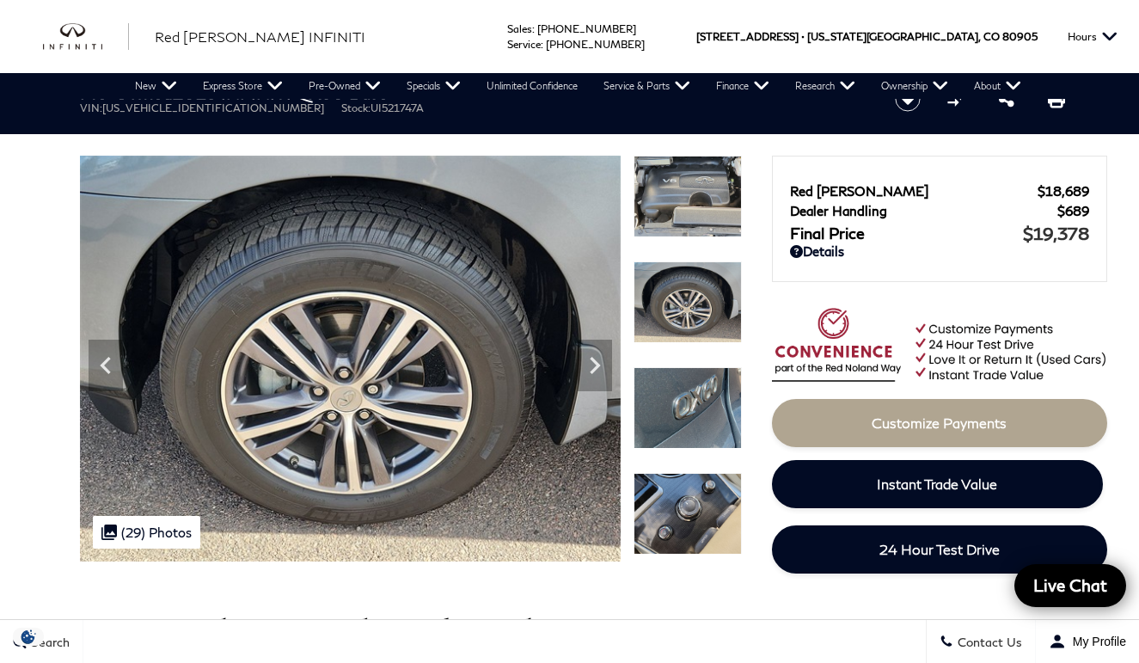
click at [671, 202] on img at bounding box center [688, 197] width 108 height 82
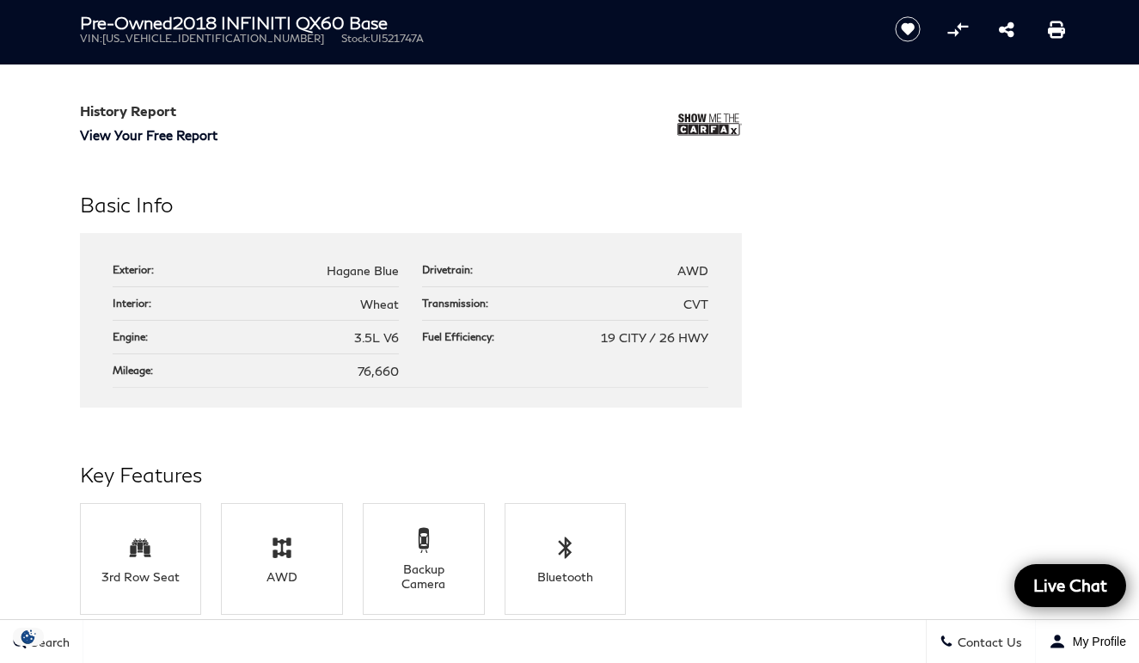
scroll to position [1368, 0]
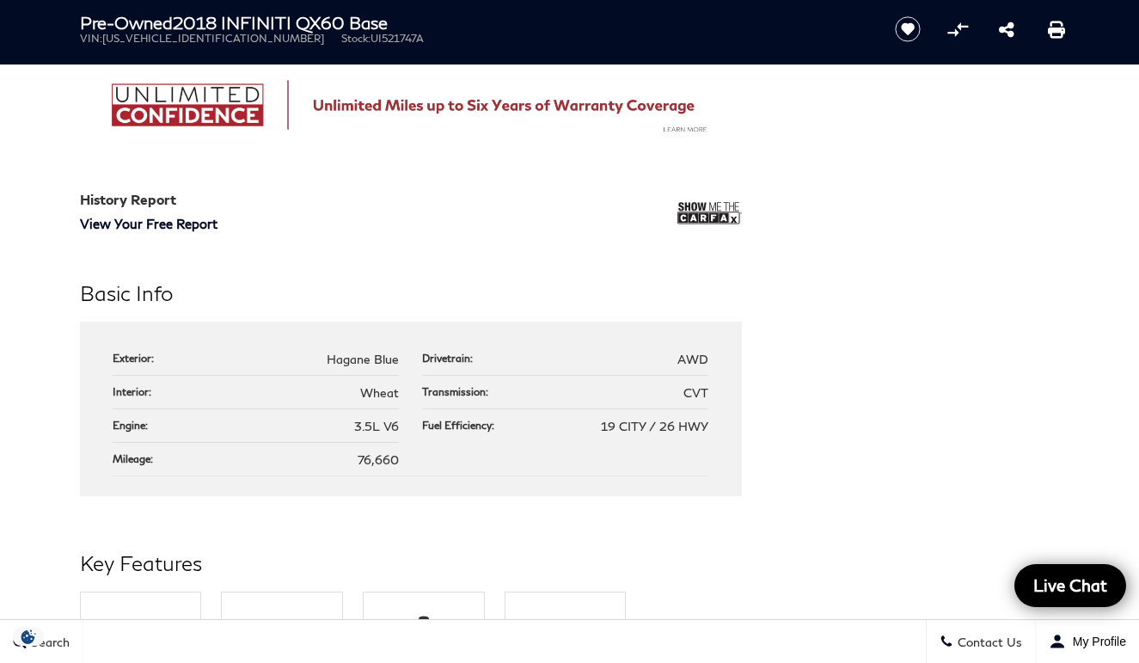
drag, startPoint x: 418, startPoint y: 466, endPoint x: 10, endPoint y: 329, distance: 429.9
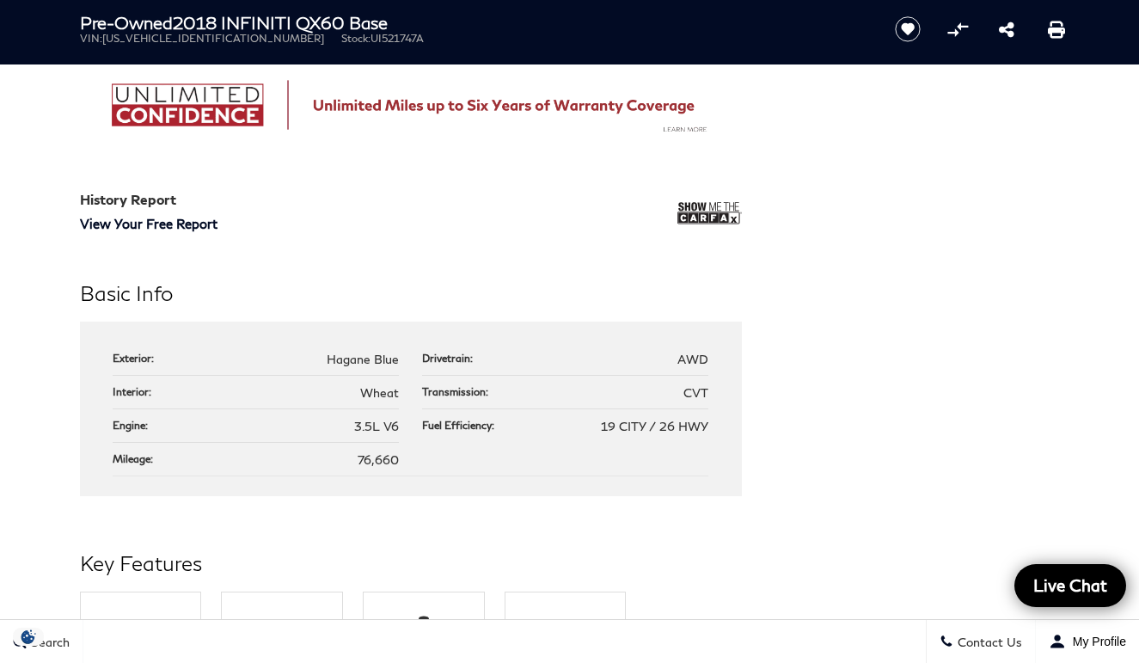
drag, startPoint x: 91, startPoint y: 344, endPoint x: 399, endPoint y: 472, distance: 333.4
click at [399, 472] on div "Exterior: Hagane Blue Drivetrain: AWD Interior: Wheat Transmission: CVT Engine:…" at bounding box center [411, 409] width 662 height 175
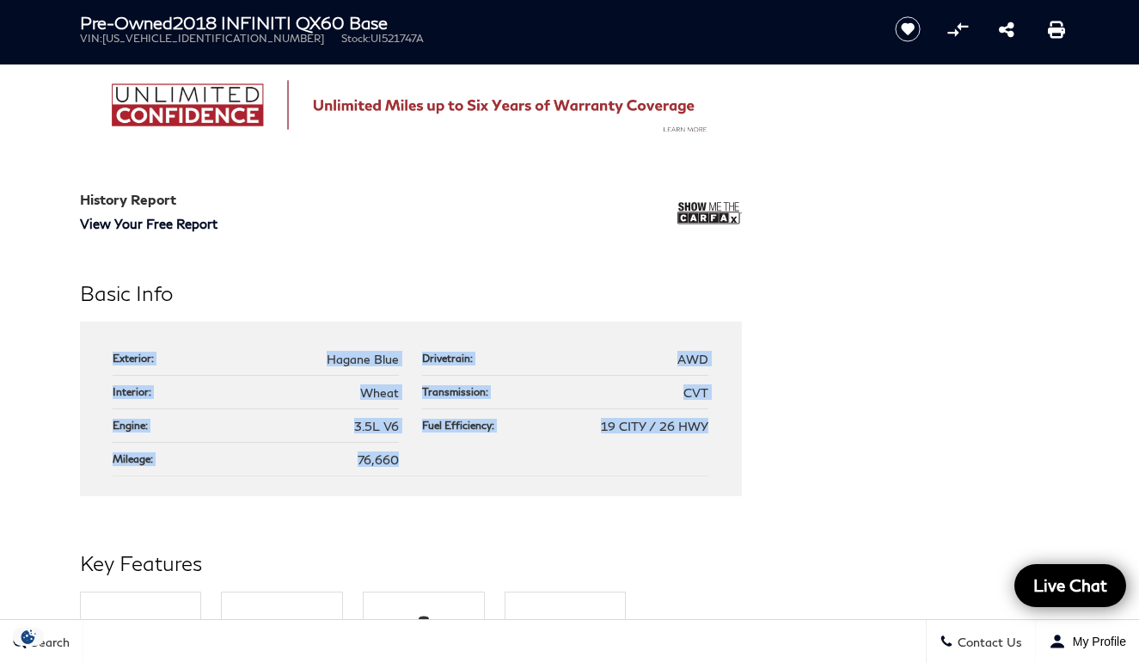
click at [891, 396] on div "Basic Info Exterior: Hagane Blue Drivetrain: AWD Interior: Wheat Transmission: …" at bounding box center [570, 387] width 1032 height 218
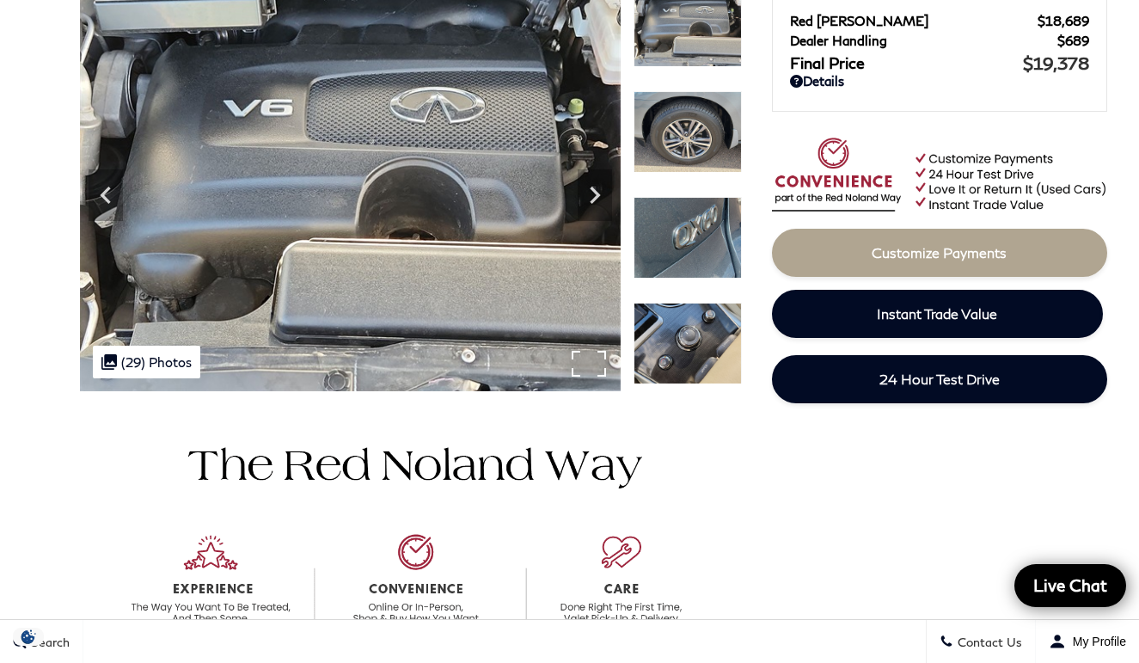
scroll to position [0, 0]
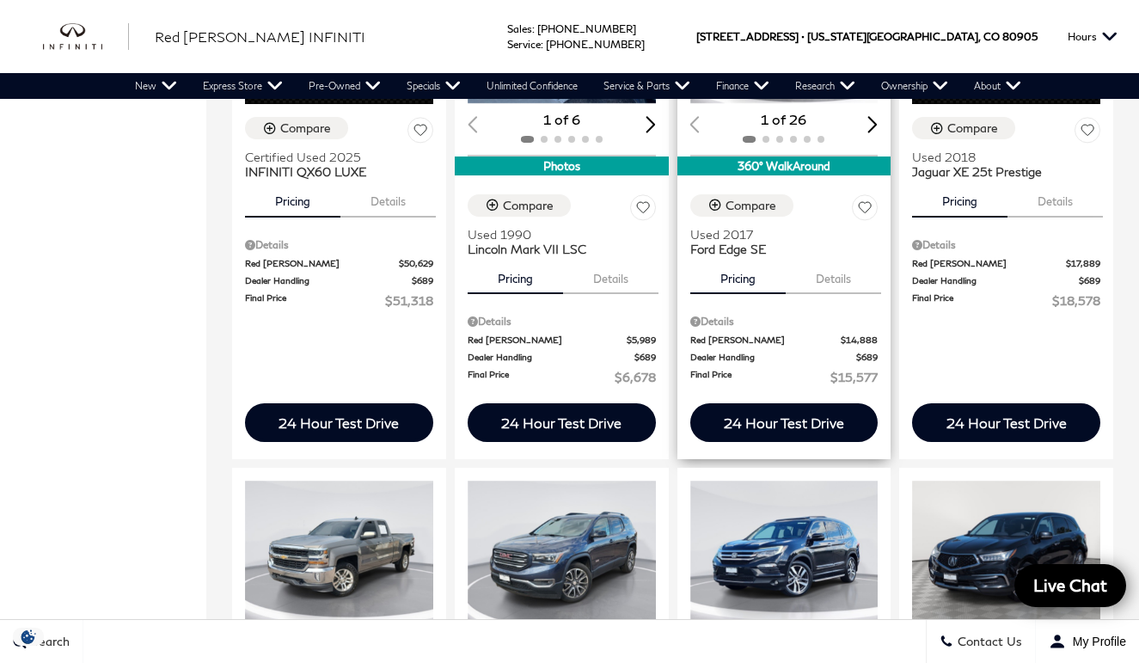
scroll to position [1377, 0]
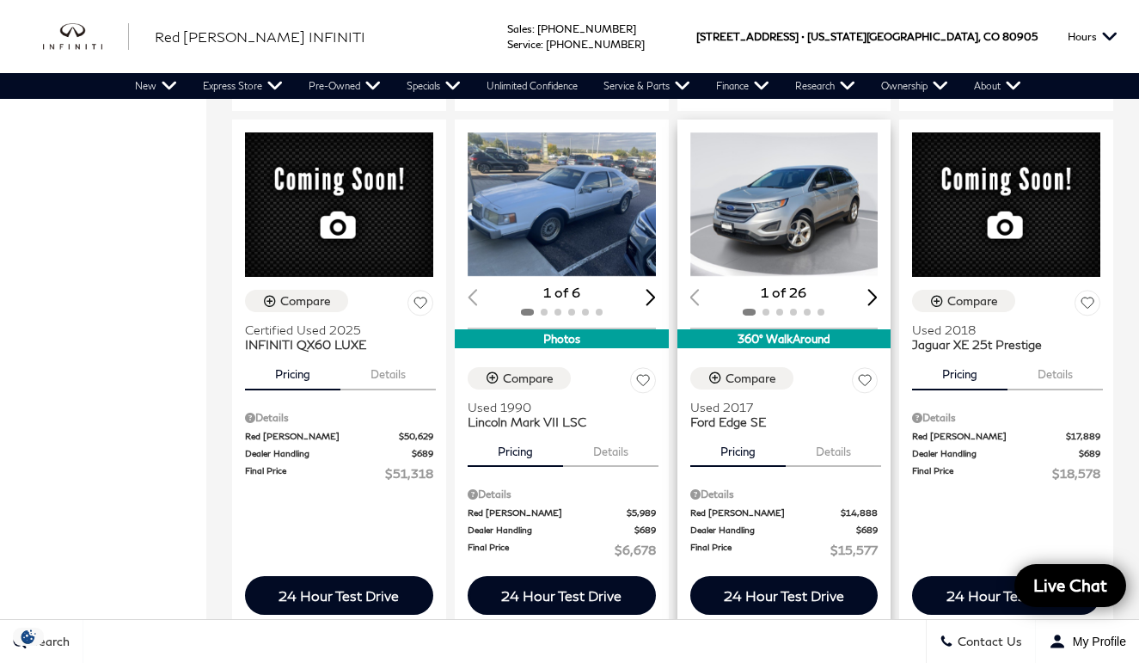
click at [879, 289] on div "Next slide" at bounding box center [873, 297] width 10 height 16
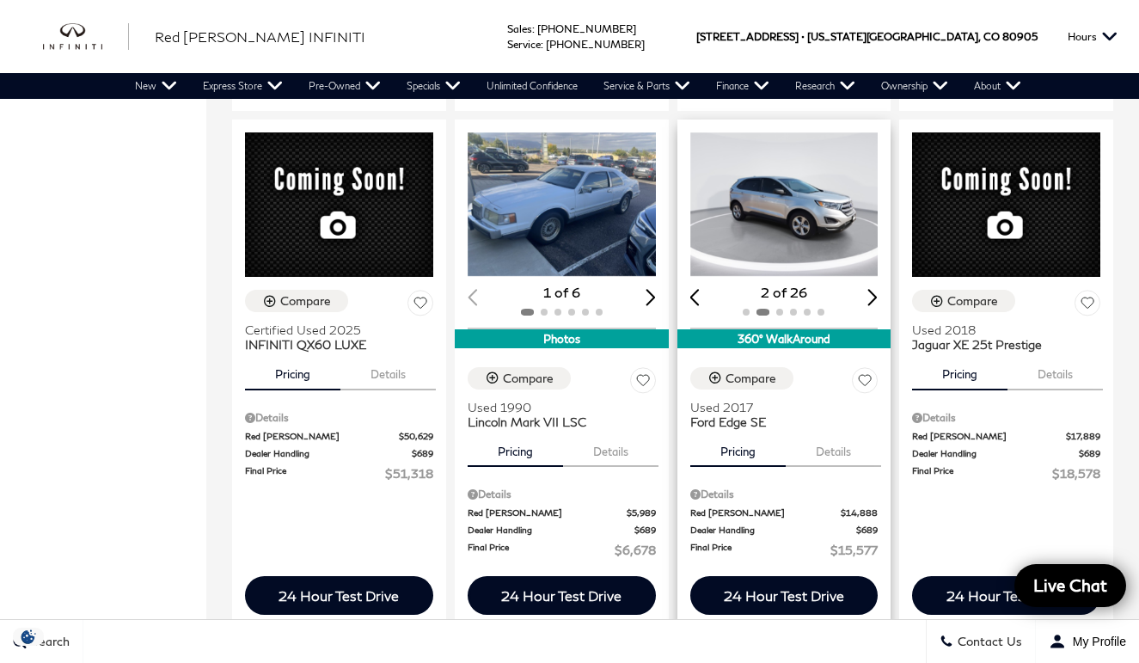
click at [879, 289] on div "Next slide" at bounding box center [873, 297] width 10 height 16
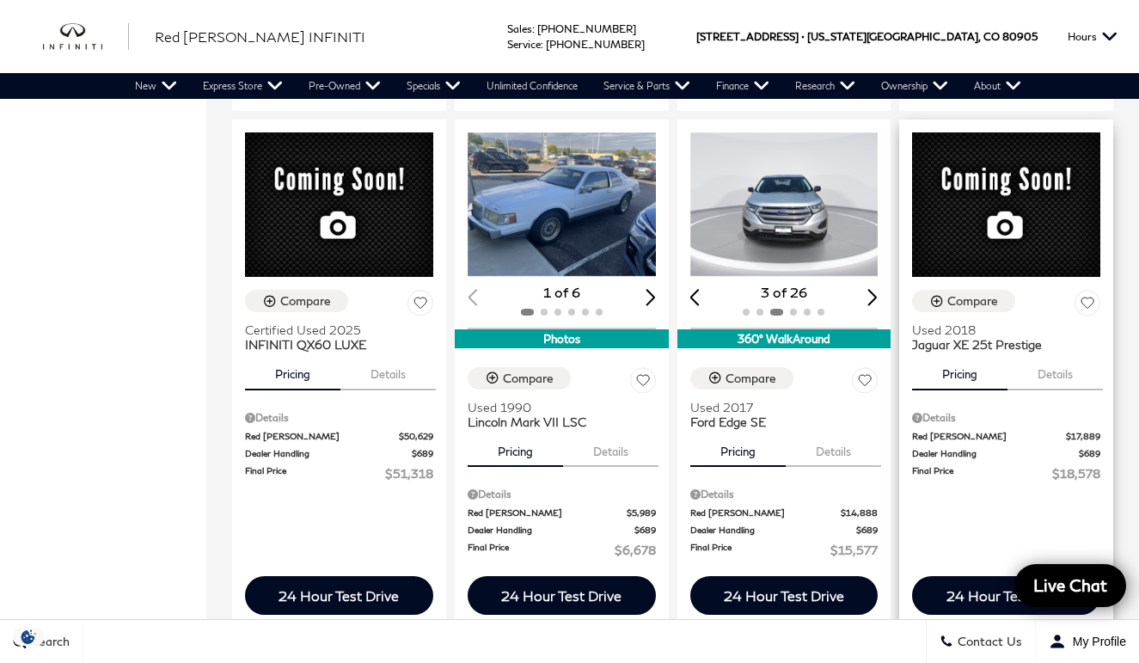
scroll to position [1291, 0]
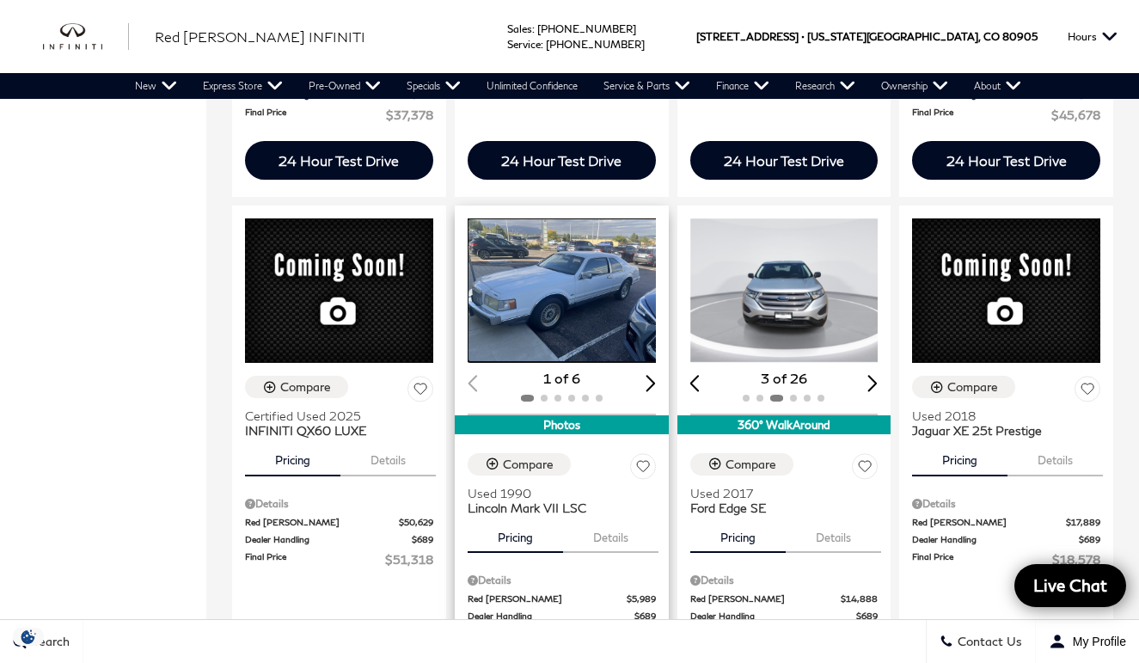
click at [569, 299] on img "1 / 2" at bounding box center [564, 290] width 192 height 144
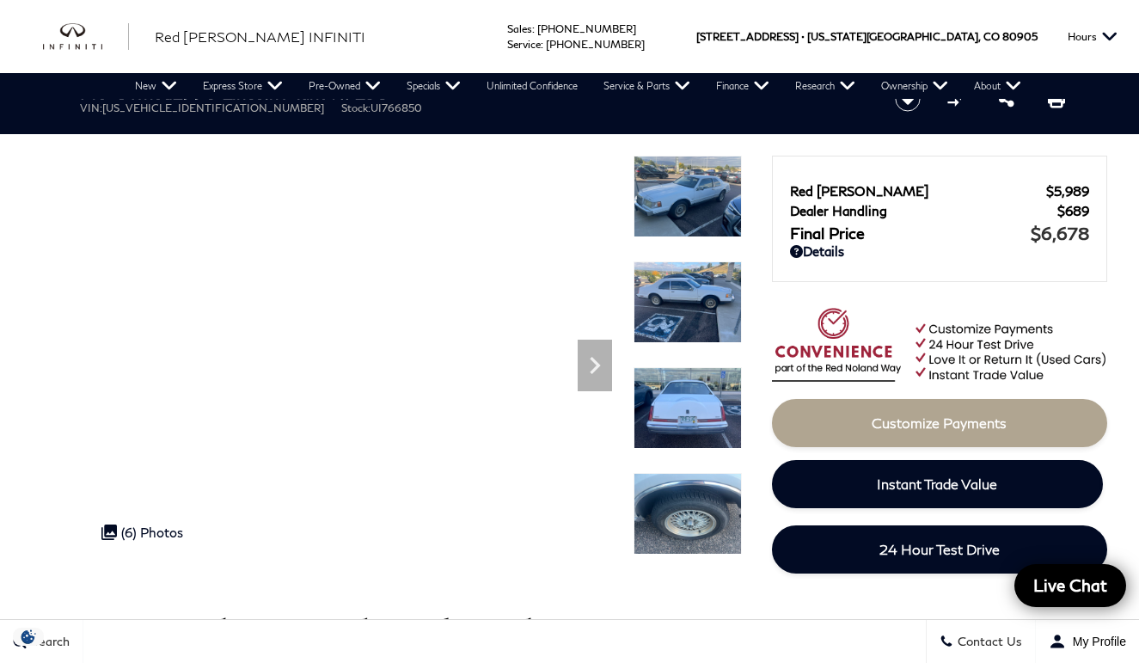
scroll to position [85, 0]
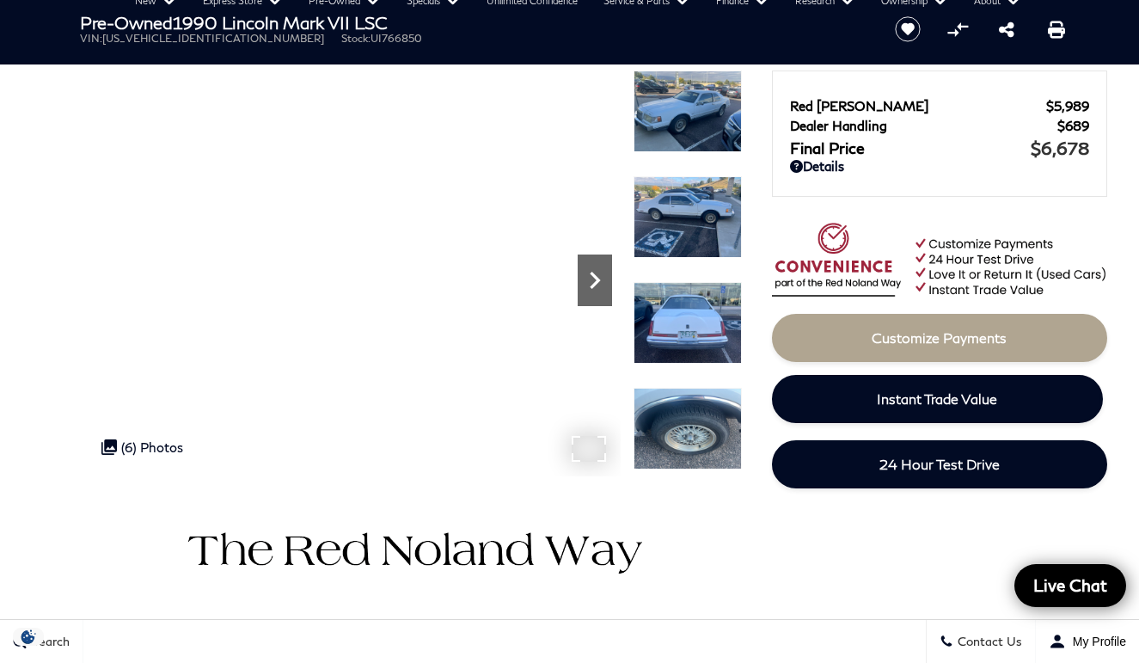
click at [592, 285] on icon "Next" at bounding box center [595, 280] width 10 height 17
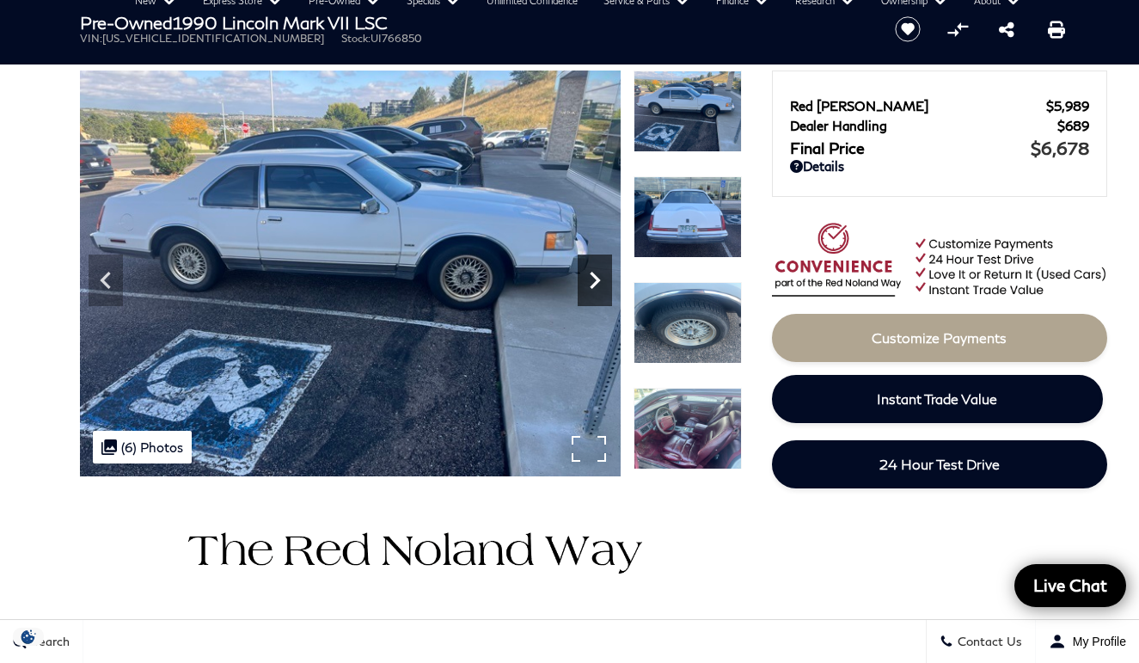
click at [592, 285] on icon "Next" at bounding box center [595, 280] width 10 height 17
click at [596, 280] on icon "Next" at bounding box center [595, 280] width 10 height 17
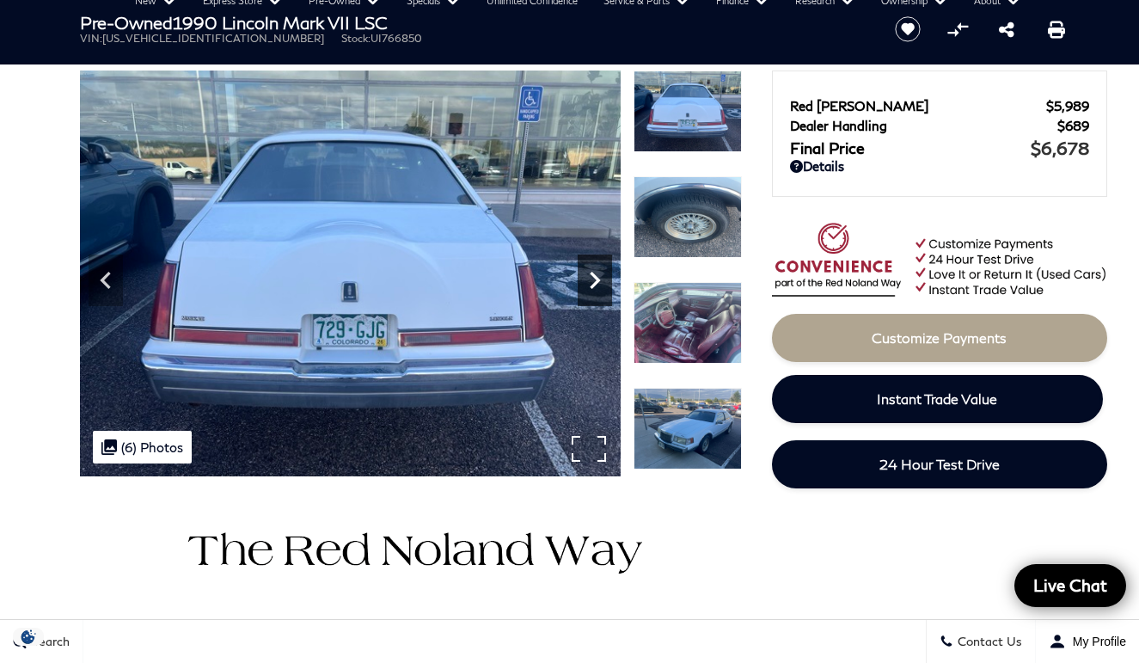
click at [596, 280] on icon "Next" at bounding box center [595, 280] width 10 height 17
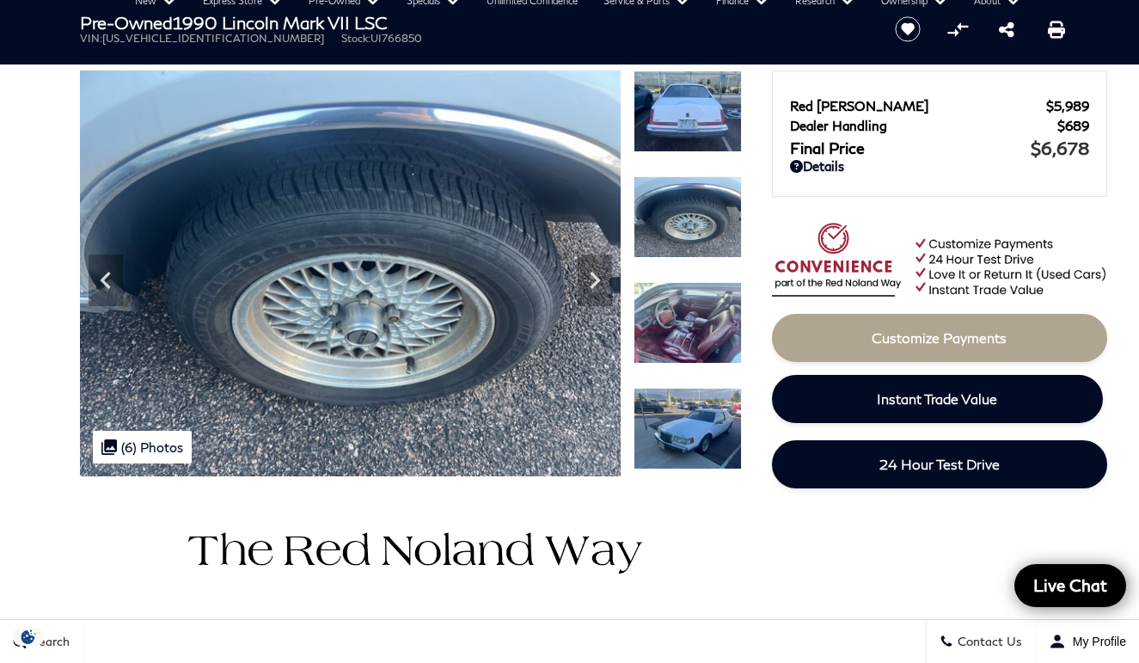
click at [676, 313] on img at bounding box center [688, 323] width 108 height 82
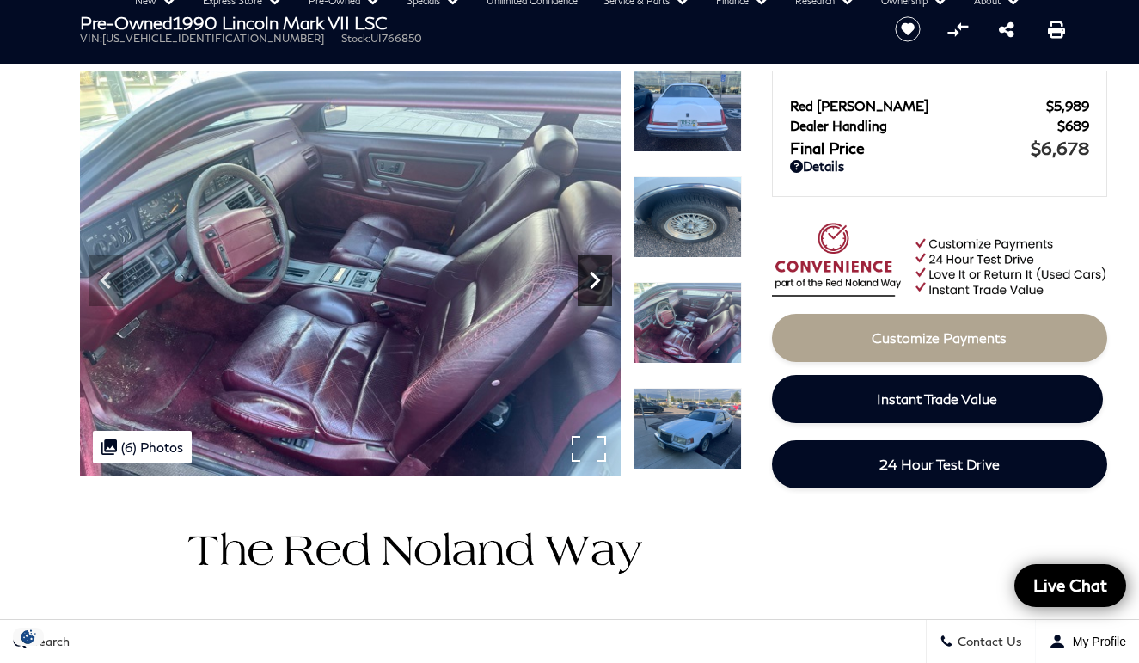
click at [596, 286] on icon "Next" at bounding box center [595, 280] width 34 height 34
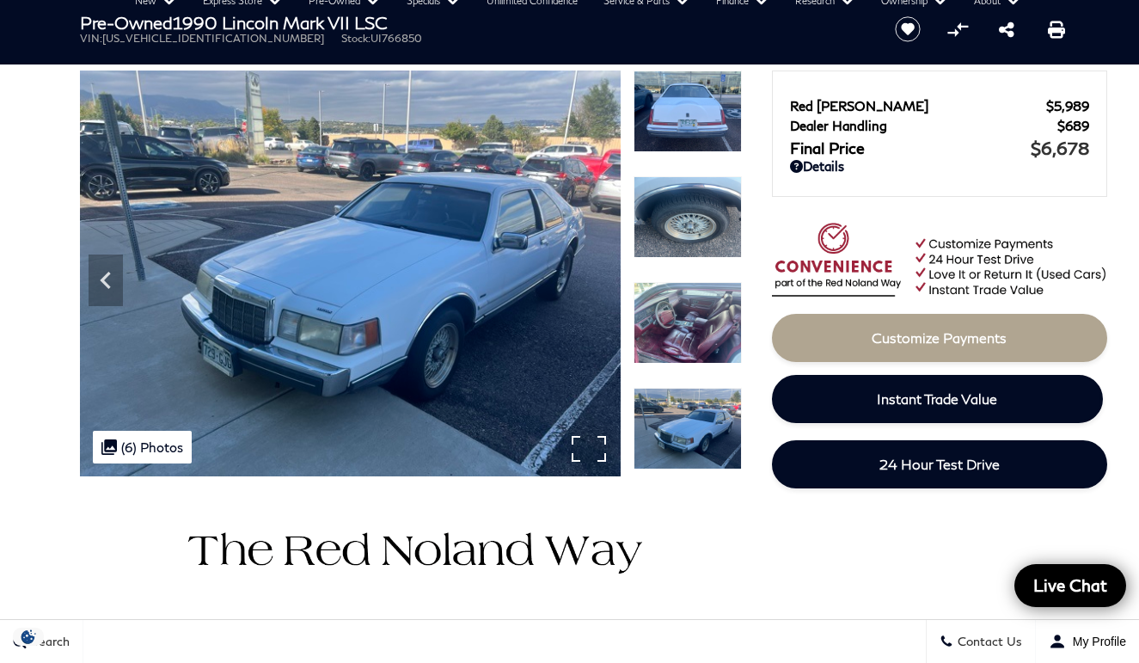
scroll to position [0, 0]
